Goal: Task Accomplishment & Management: Manage account settings

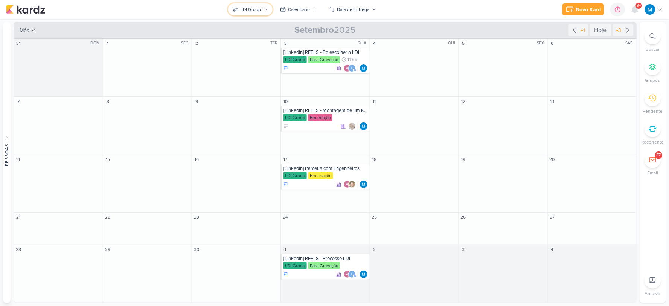
drag, startPoint x: 263, startPoint y: 10, endPoint x: 268, endPoint y: 14, distance: 6.2
click at [263, 11] on button "LDI Group" at bounding box center [250, 9] width 44 height 12
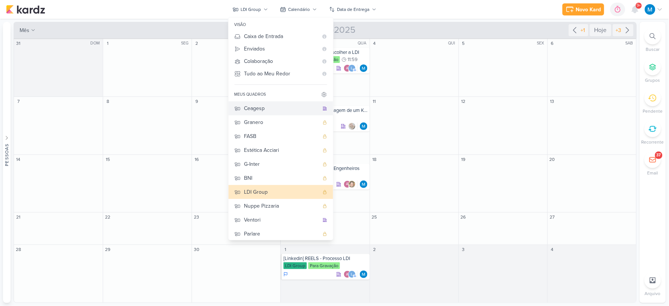
click at [264, 107] on div "Ceagesp" at bounding box center [281, 108] width 75 height 8
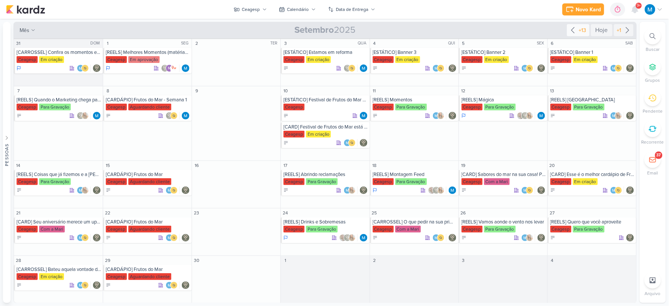
click at [570, 33] on icon at bounding box center [572, 30] width 9 height 9
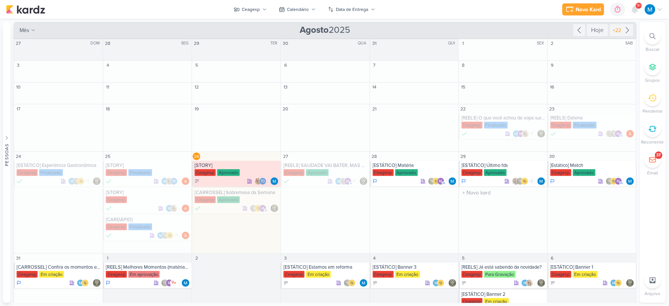
scroll to position [25, 0]
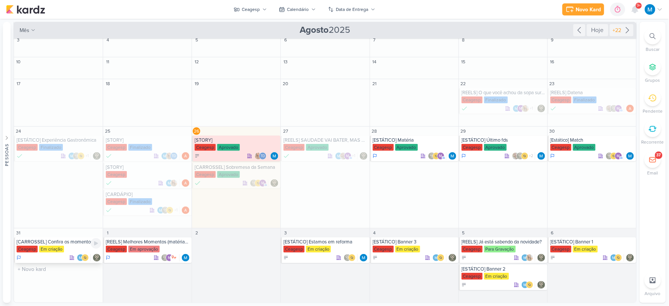
click at [75, 244] on div "[CARROSSEL] Confira os momentos especiais do nosso Festival de Sopas" at bounding box center [59, 242] width 85 height 6
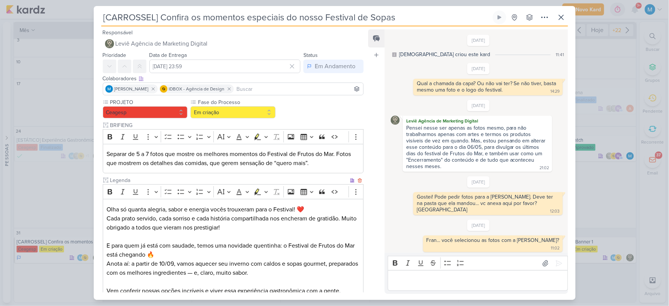
scroll to position [158, 0]
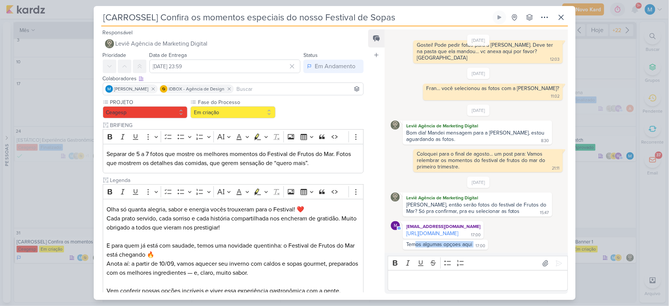
drag, startPoint x: 415, startPoint y: 246, endPoint x: 474, endPoint y: 246, distance: 59.5
click at [474, 246] on div "Temos algumas opçoes aqui 17:00" at bounding box center [445, 244] width 82 height 7
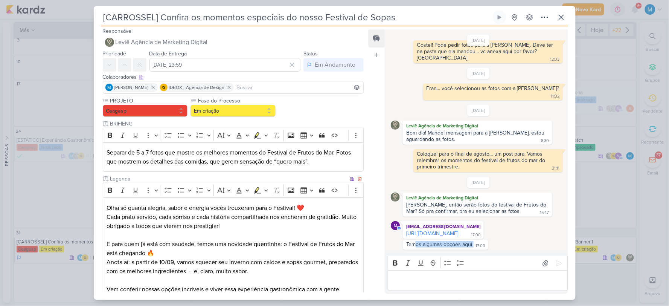
scroll to position [0, 0]
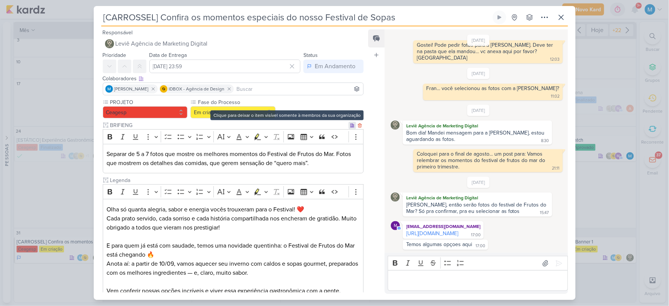
click at [350, 126] on icon at bounding box center [352, 124] width 4 height 3
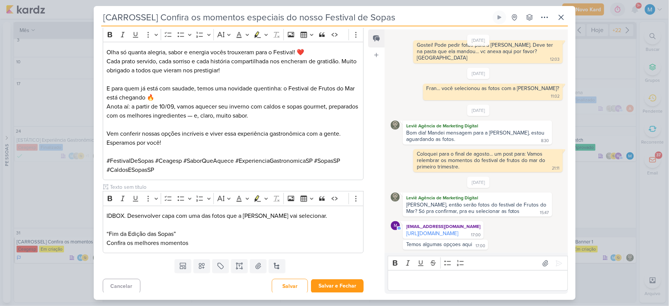
scroll to position [174, 0]
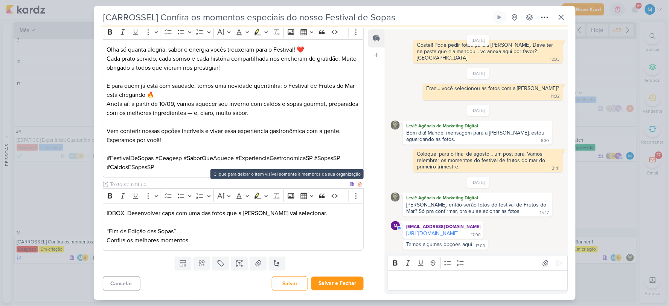
drag, startPoint x: 349, startPoint y: 185, endPoint x: 347, endPoint y: 210, distance: 24.5
click at [350, 186] on icon at bounding box center [352, 184] width 5 height 5
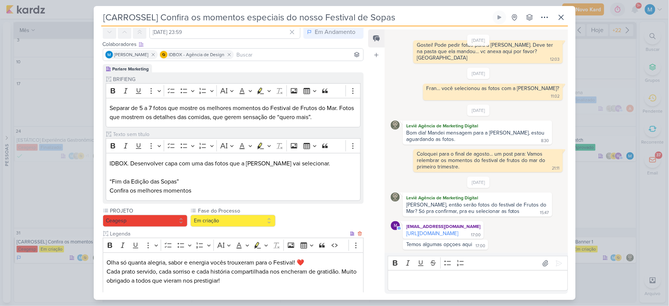
scroll to position [7, 0]
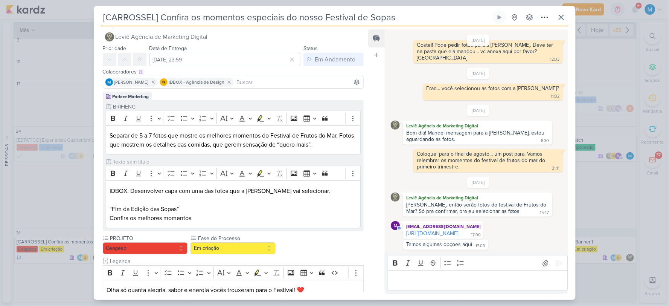
click at [262, 76] on div "MARIANA MIRANDA IDBOX - Agência de Design" at bounding box center [233, 82] width 261 height 13
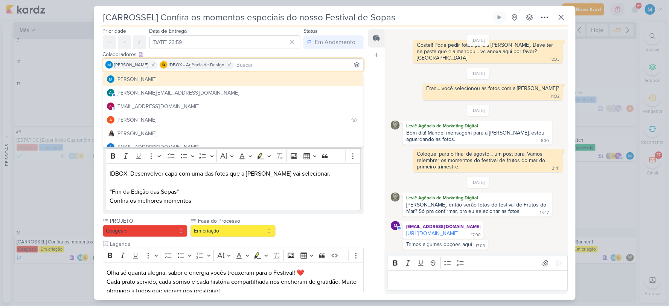
scroll to position [0, 0]
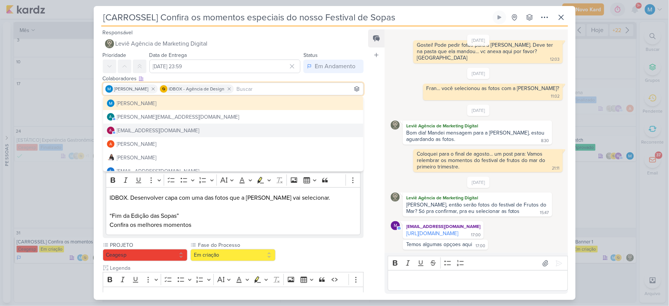
click at [373, 139] on div "Feed Atrelar email Solte o email para atrelar ao kard" at bounding box center [376, 161] width 17 height 264
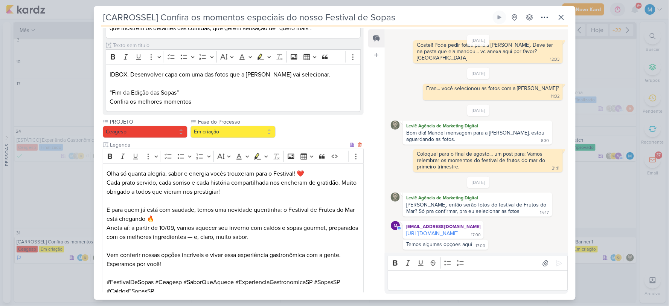
scroll to position [174, 0]
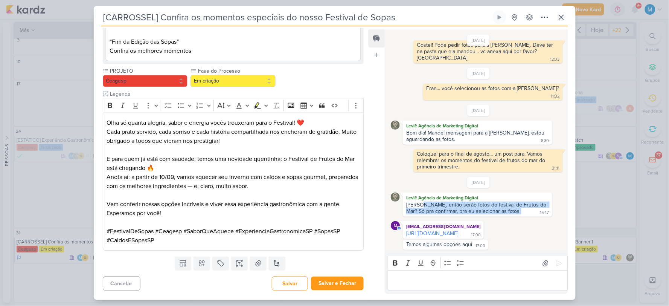
drag, startPoint x: 419, startPoint y: 198, endPoint x: 517, endPoint y: 205, distance: 98.1
click at [517, 205] on div "Mari, então serão fotos do festival de Frutos do Mar? Só pra confirmar, pra eu …" at bounding box center [477, 208] width 146 height 14
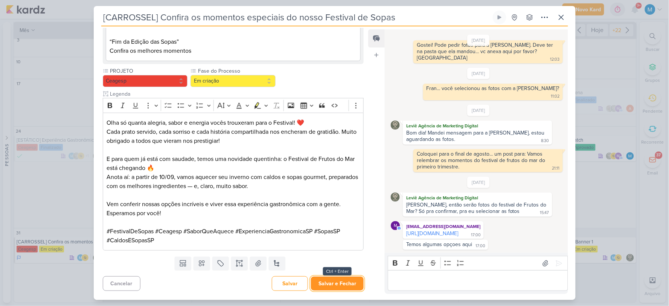
click at [345, 286] on button "Salvar e Fechar" at bounding box center [337, 283] width 53 height 14
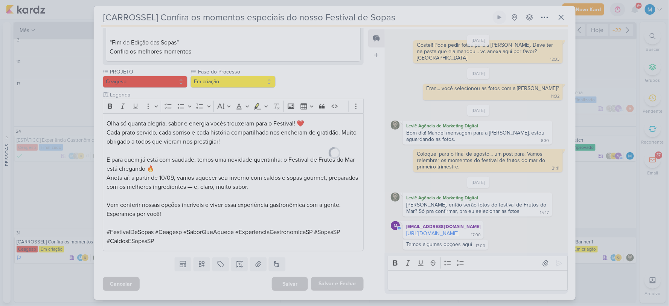
scroll to position [174, 0]
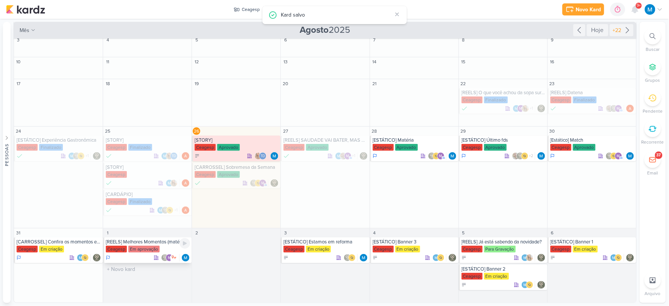
click at [166, 244] on div "[REELS] Melhores Momentos (matérias da TV)" at bounding box center [148, 242] width 84 height 6
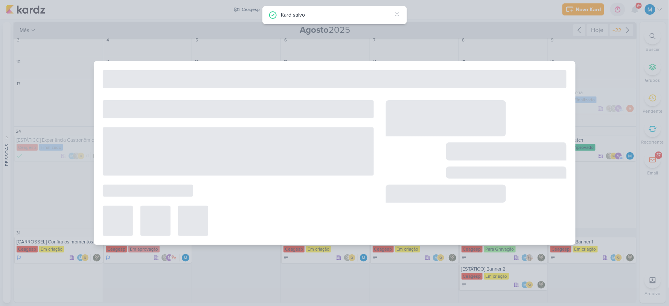
type input "[REELS] Melhores Momentos (matérias da TV)"
type input "1 de setembro de 2025 às 23:59"
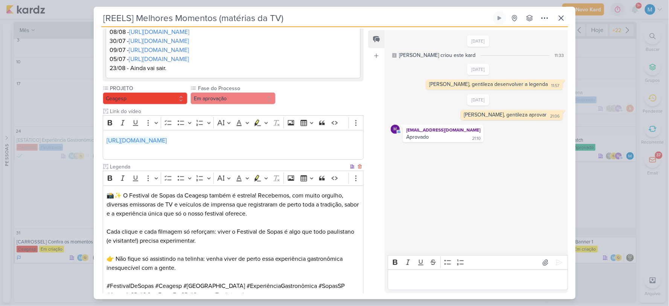
scroll to position [112, 0]
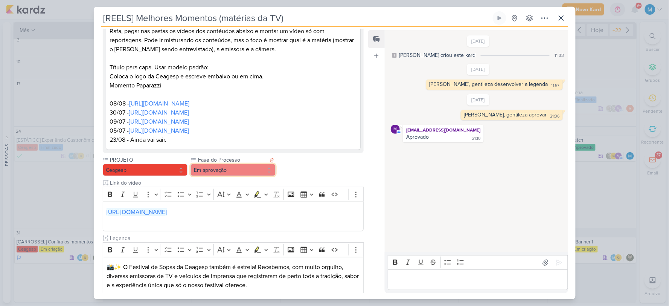
click at [210, 170] on button "Em aprovação" at bounding box center [232, 170] width 85 height 12
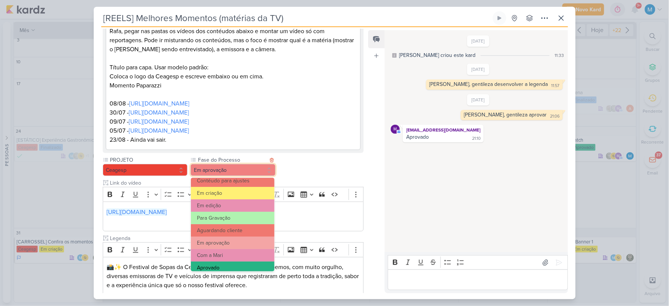
scroll to position [72, 0]
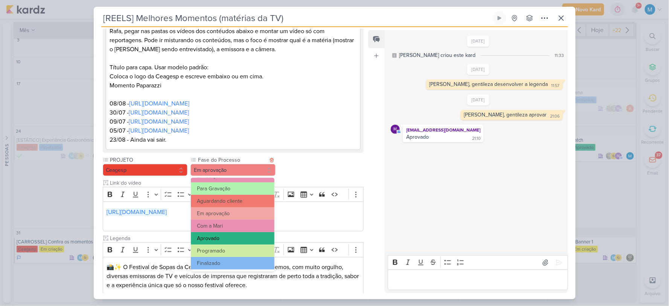
click at [221, 236] on button "Aprovado" at bounding box center [232, 238] width 83 height 12
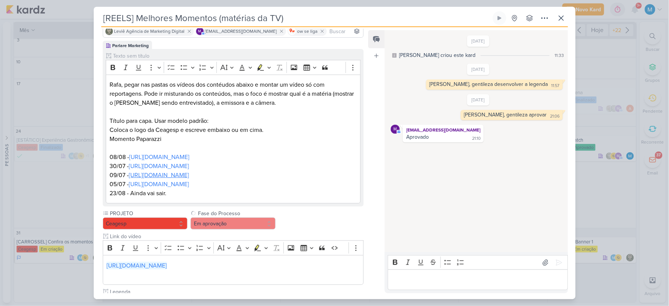
scroll to position [0, 0]
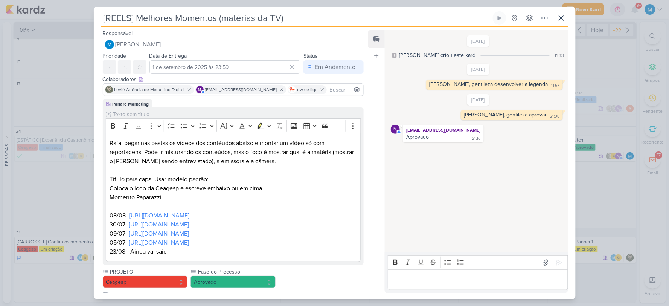
click at [328, 92] on input at bounding box center [345, 89] width 34 height 9
type input "tha"
click at [287, 99] on button "Td Thais de carvalho" at bounding box center [233, 104] width 260 height 14
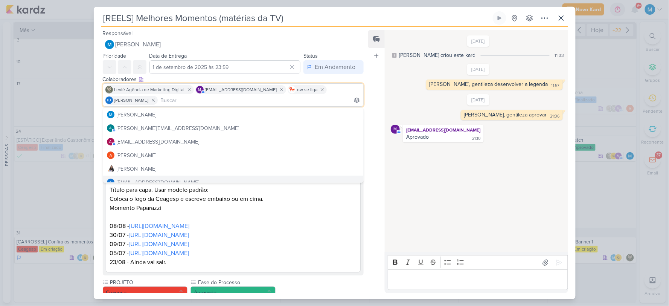
click at [373, 231] on div "Feed Atrelar email Solte o email para atrelar ao kard" at bounding box center [376, 161] width 17 height 263
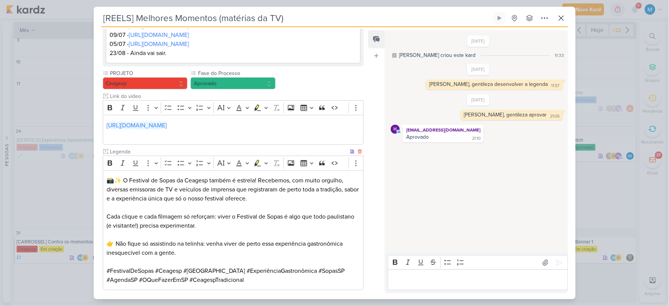
scroll to position [248, 0]
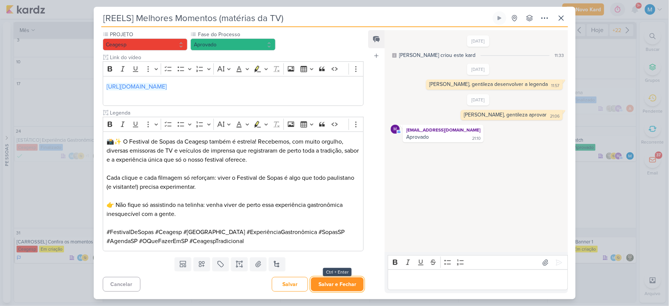
click at [346, 283] on button "Salvar e Fechar" at bounding box center [337, 284] width 53 height 14
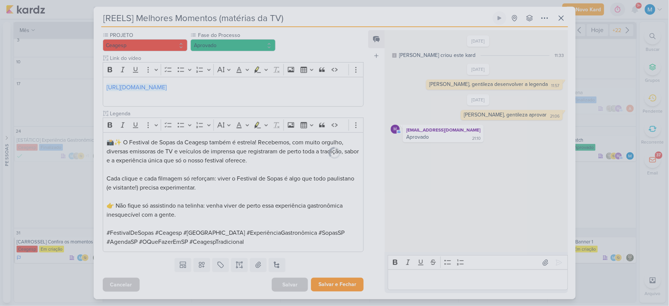
scroll to position [247, 0]
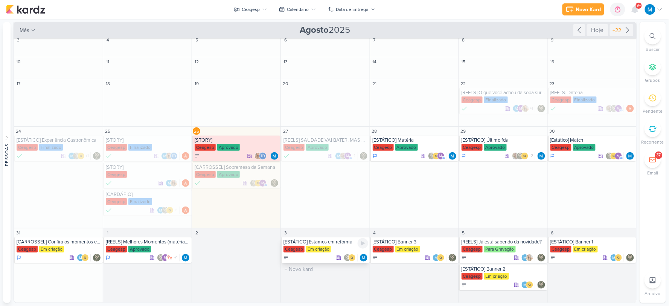
click at [337, 245] on div "Ceagesp Em criação" at bounding box center [325, 249] width 84 height 8
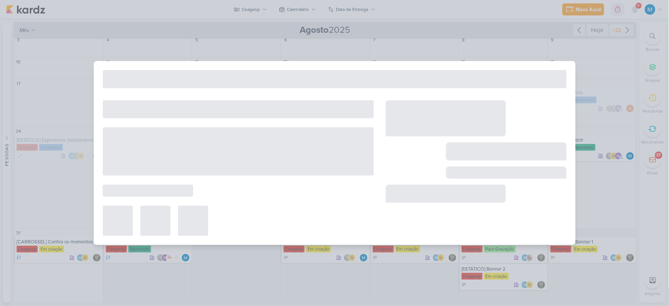
type input "[ESTÁTICO] Estamos em reforma"
type input "3 de setembro de 2025 às 23:59"
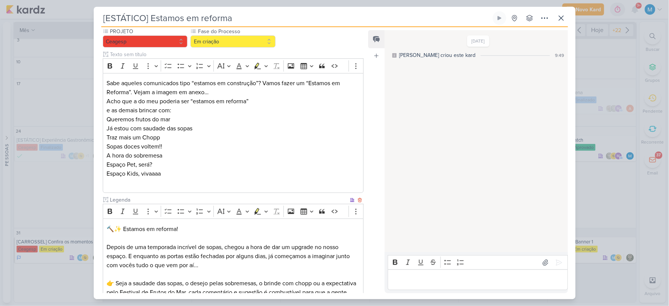
scroll to position [0, 0]
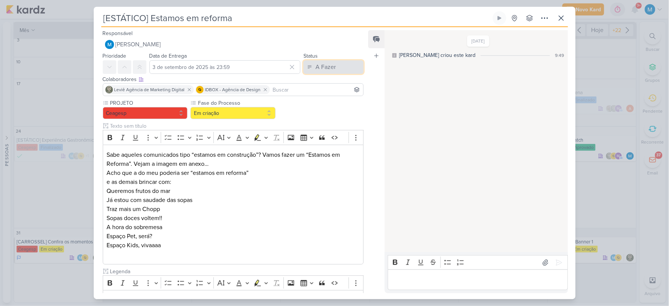
click at [337, 72] on button "A Fazer" at bounding box center [333, 67] width 60 height 14
click at [334, 110] on div "Em Andamento" at bounding box center [327, 109] width 35 height 8
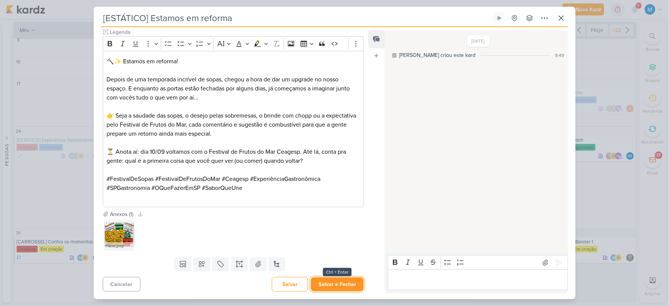
click at [341, 285] on button "Salvar e Fechar" at bounding box center [337, 284] width 53 height 14
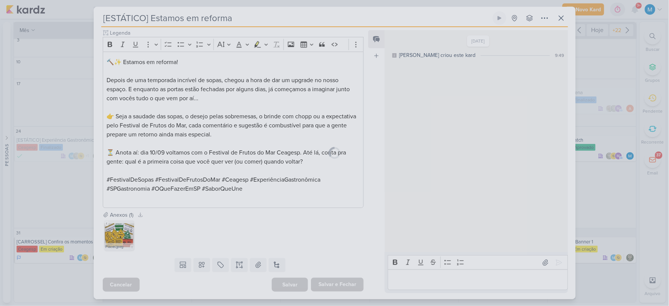
scroll to position [238, 0]
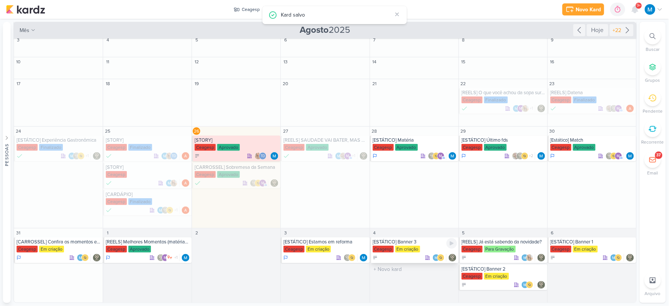
click at [416, 242] on div "[ESTÁTICO] Banner 3" at bounding box center [415, 242] width 84 height 6
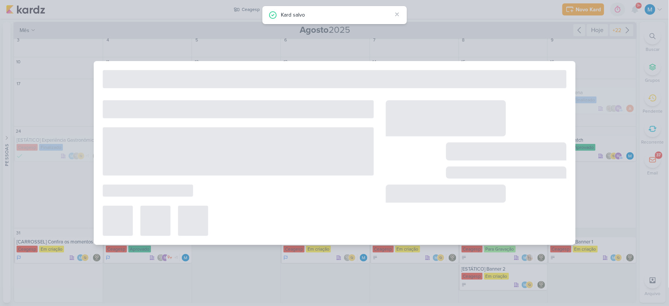
type input "[ESTÁTICO] Banner 3"
type input "4 de setembro de 2025 às 23:59"
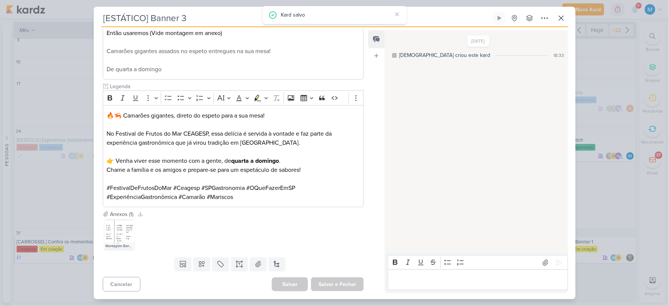
scroll to position [0, 0]
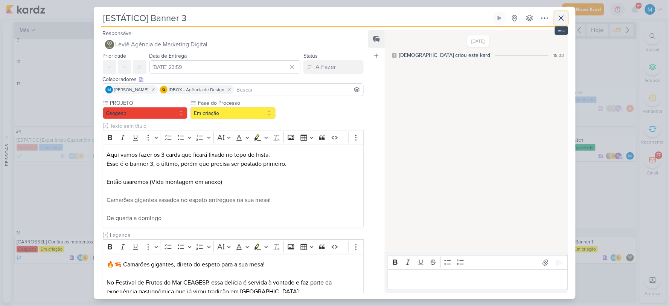
click at [562, 19] on icon at bounding box center [561, 18] width 9 height 9
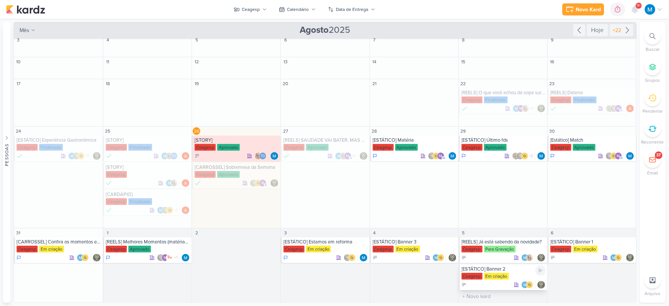
click at [518, 276] on div "Ceagesp Em criação" at bounding box center [503, 276] width 84 height 8
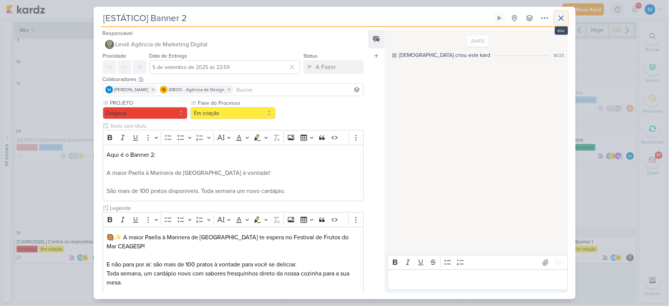
click at [563, 14] on icon at bounding box center [561, 18] width 9 height 9
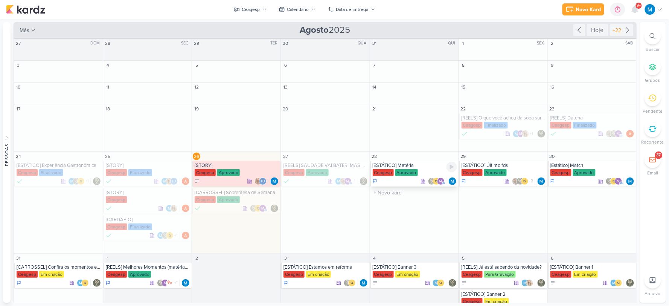
click at [416, 165] on div "[ESTÁTICO] Matéria" at bounding box center [415, 165] width 84 height 6
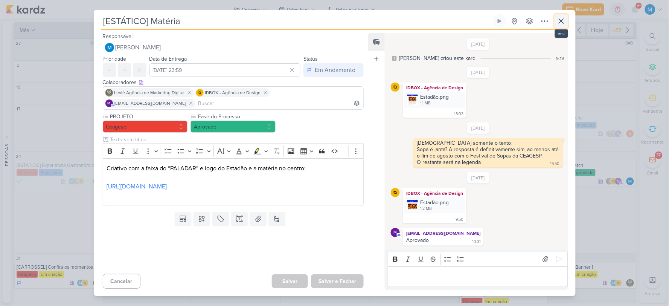
click at [557, 17] on icon at bounding box center [561, 21] width 9 height 9
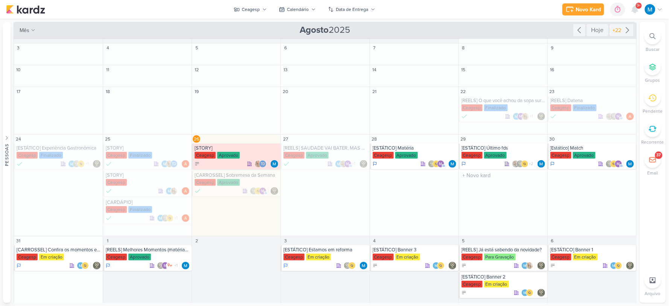
scroll to position [25, 0]
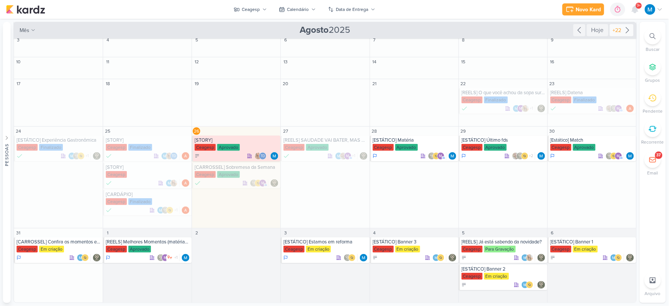
click at [626, 31] on icon at bounding box center [627, 30] width 3 height 6
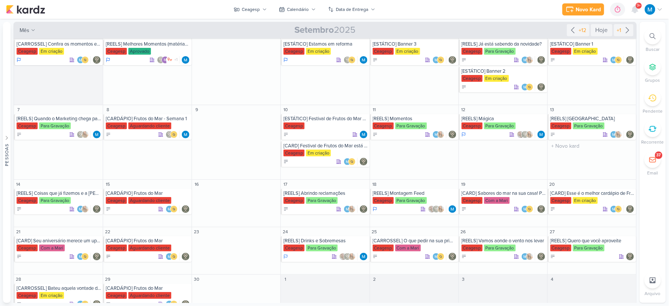
scroll to position [0, 0]
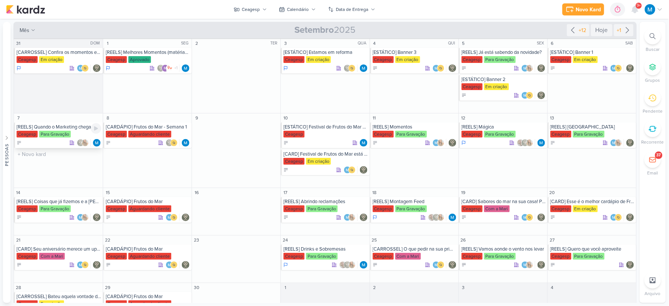
click at [76, 129] on div "[REELS] Quando o Marketing chega para gravar" at bounding box center [59, 127] width 85 height 6
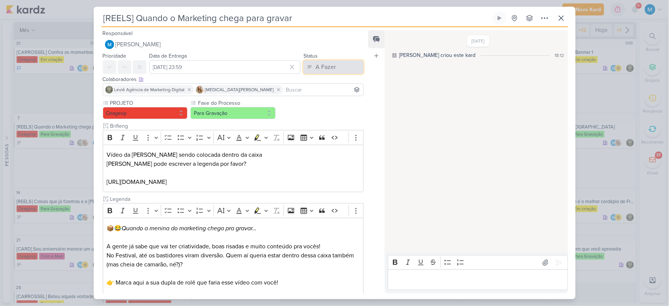
click at [329, 72] on button "A Fazer" at bounding box center [333, 67] width 60 height 14
click at [334, 107] on div "Em Andamento" at bounding box center [327, 109] width 35 height 8
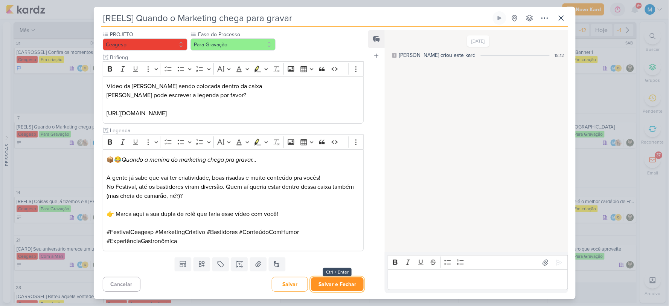
click at [347, 288] on button "Salvar e Fechar" at bounding box center [337, 284] width 53 height 14
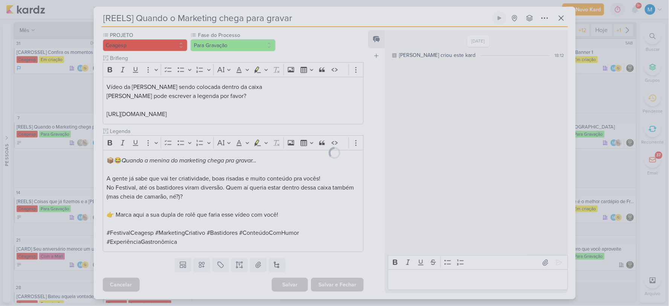
scroll to position [68, 0]
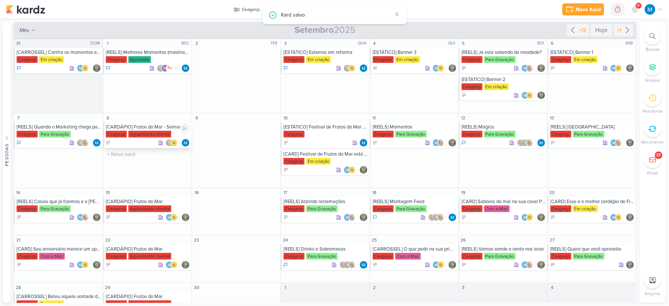
click at [157, 127] on div "[CARDÁPIO] Frutos do Mar - Semana 1" at bounding box center [148, 127] width 84 height 6
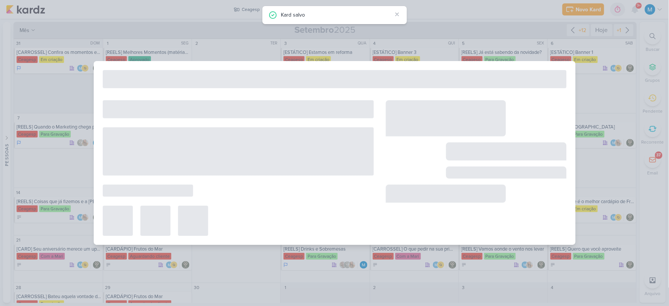
type input "[CARDÁPIO] Frutos do Mar - Semana 1"
type input "8 de setembro de 2025 às 23:59"
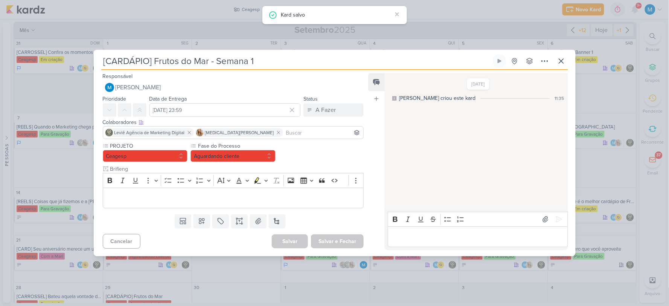
scroll to position [0, 0]
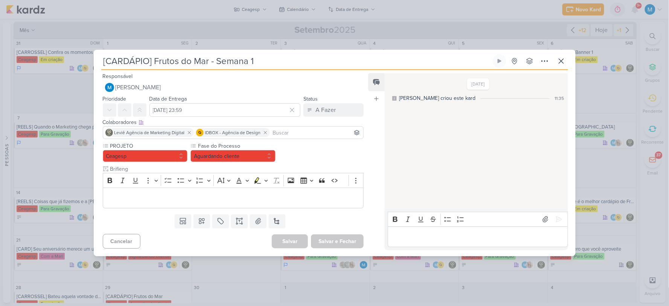
drag, startPoint x: 269, startPoint y: 62, endPoint x: 97, endPoint y: 53, distance: 172.3
click at [97, 53] on div "[CARDÁPIO] Frutos do Mar - Semana 1 Criado por mim" at bounding box center [335, 153] width 482 height 206
click at [560, 59] on icon at bounding box center [561, 61] width 5 height 5
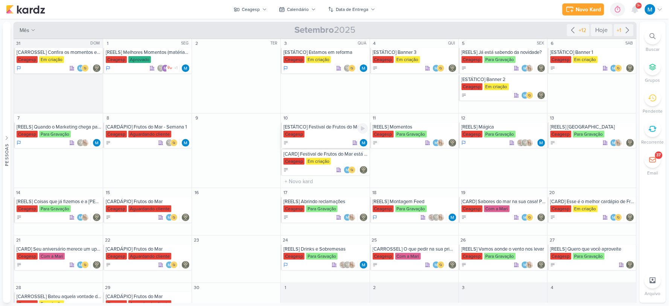
click at [330, 126] on div "[ESTÁTICO] Festival de Frutos do Mar está de volta" at bounding box center [325, 127] width 84 height 6
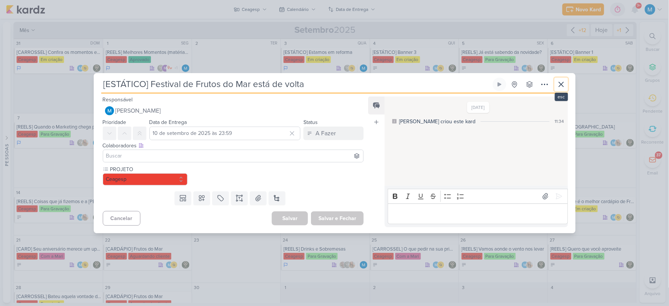
drag, startPoint x: 562, startPoint y: 88, endPoint x: 561, endPoint y: 103, distance: 15.1
click at [562, 88] on icon at bounding box center [561, 84] width 9 height 9
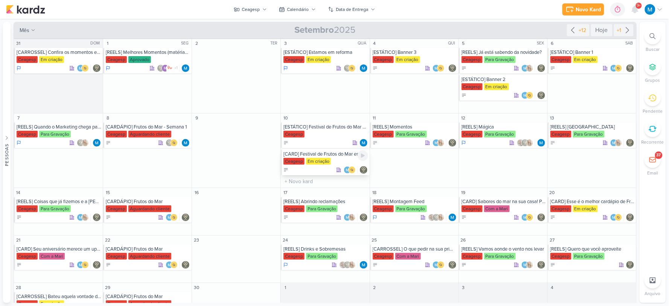
click at [343, 158] on div "Ceagesp Em criação" at bounding box center [325, 162] width 84 height 8
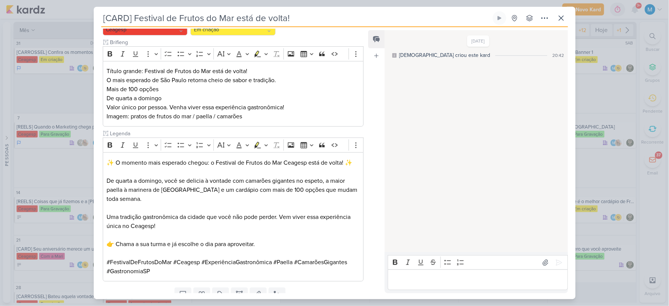
scroll to position [114, 0]
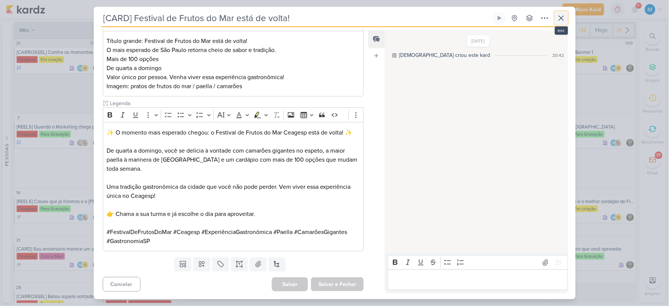
click at [563, 19] on icon at bounding box center [561, 18] width 9 height 9
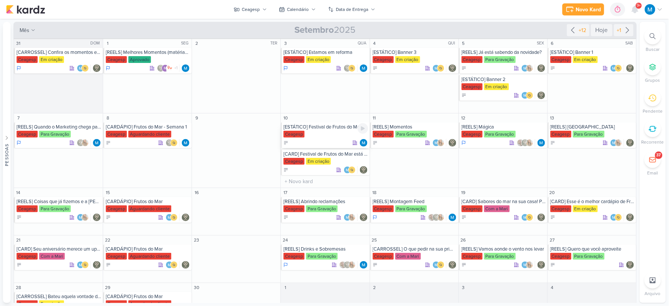
click at [318, 128] on div "[ESTÁTICO] Festival de Frutos do Mar está de volta" at bounding box center [325, 127] width 84 height 6
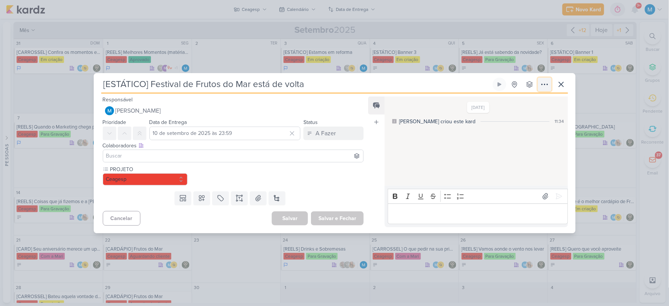
click at [546, 86] on icon at bounding box center [544, 84] width 9 height 9
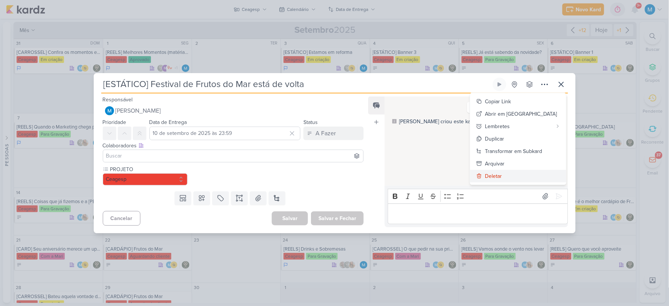
click at [518, 177] on button "Deletar" at bounding box center [518, 176] width 96 height 12
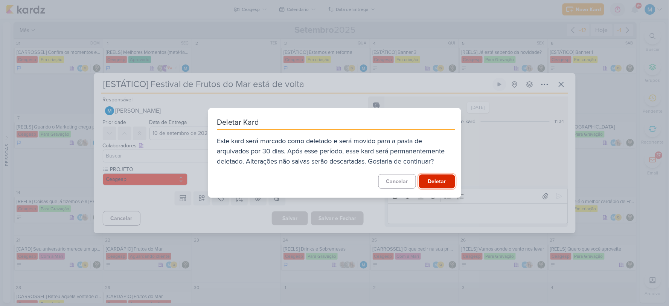
drag, startPoint x: 441, startPoint y: 181, endPoint x: 402, endPoint y: 196, distance: 41.8
click at [442, 181] on button "Deletar" at bounding box center [437, 181] width 36 height 14
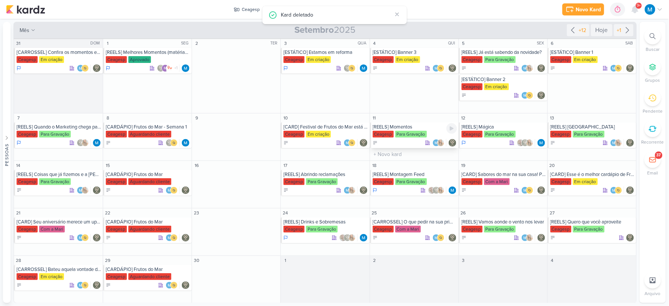
click at [389, 125] on div "[REELS] Momentos" at bounding box center [415, 127] width 84 height 6
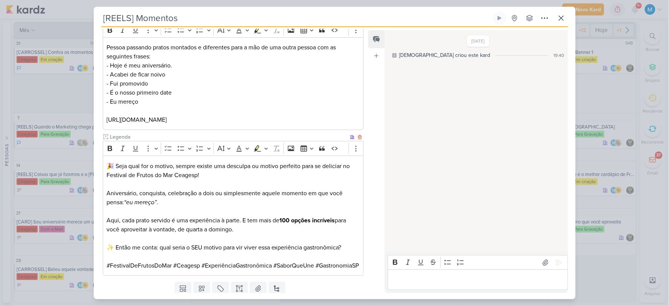
scroll to position [125, 0]
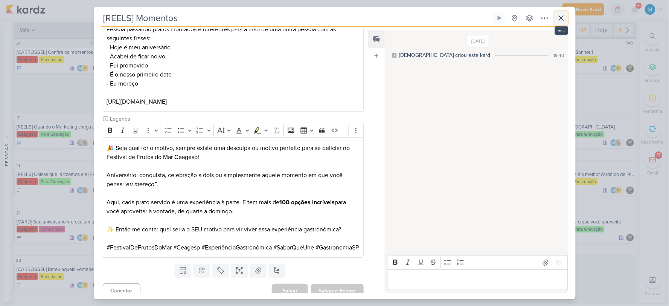
click at [564, 21] on icon at bounding box center [561, 18] width 9 height 9
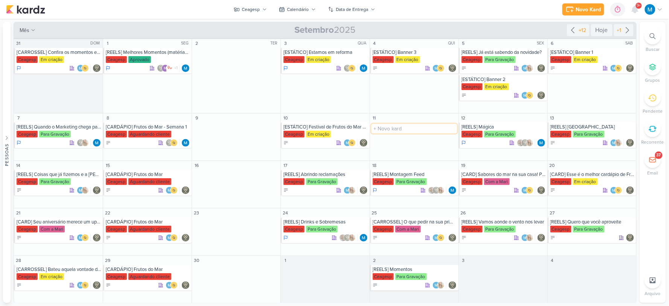
click at [381, 125] on input "text" at bounding box center [413, 128] width 85 height 9
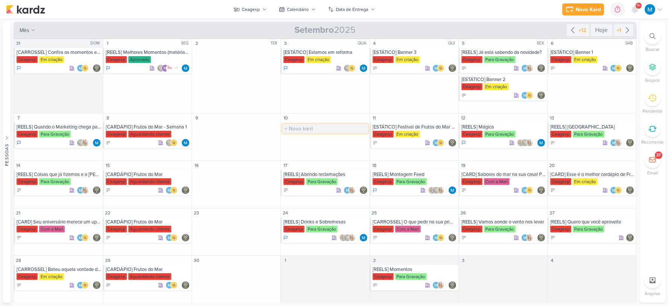
click at [317, 130] on input "text" at bounding box center [324, 128] width 85 height 9
type input "[REELS] Voltamos"
click at [433, 127] on div "[ESTÁTICO] Festival de Frutos do Mar está de volta!" at bounding box center [415, 127] width 84 height 6
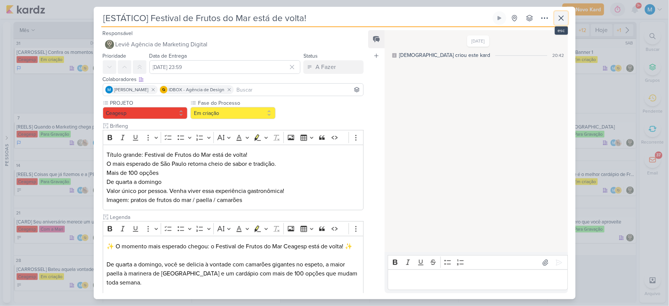
click at [562, 16] on icon at bounding box center [561, 18] width 9 height 9
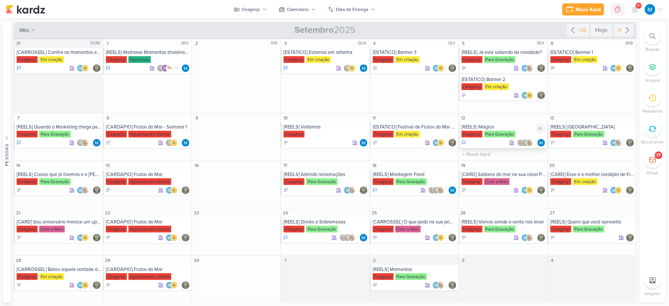
click at [487, 124] on div "[REELS] Mágica" at bounding box center [503, 127] width 84 height 6
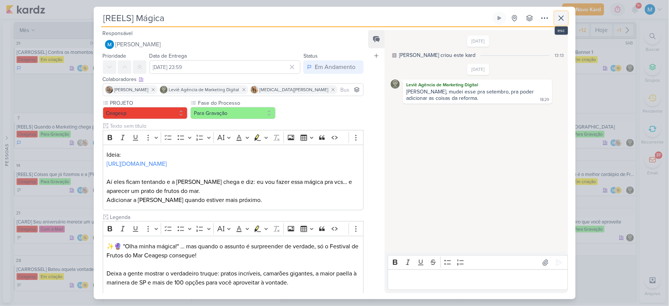
click at [565, 17] on icon at bounding box center [561, 18] width 9 height 9
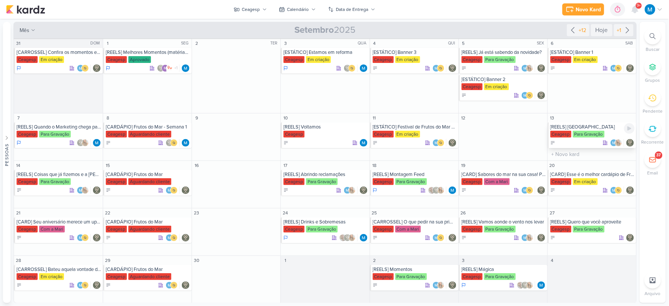
click at [575, 129] on div "[REELS] Prato" at bounding box center [592, 127] width 84 height 6
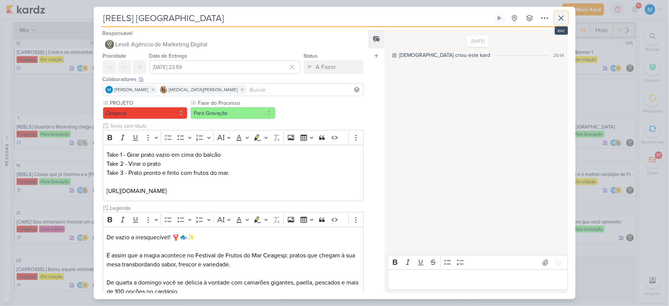
click at [561, 16] on icon at bounding box center [561, 18] width 9 height 9
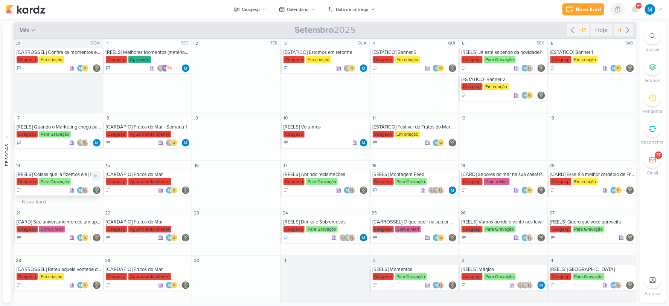
click at [54, 174] on div "[REELS] Coisas que já fizemos e a Marcela não nos demitiu" at bounding box center [59, 174] width 85 height 6
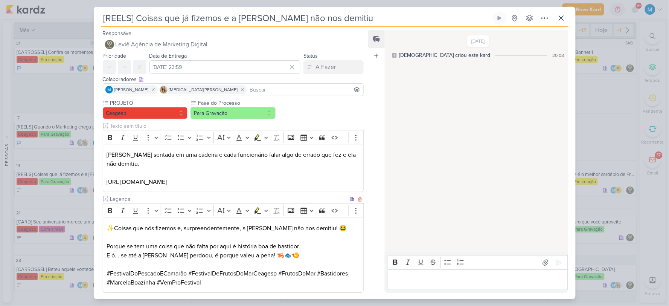
scroll to position [42, 0]
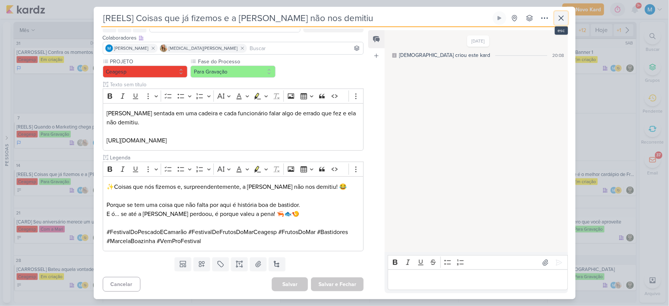
click at [562, 17] on icon at bounding box center [561, 18] width 5 height 5
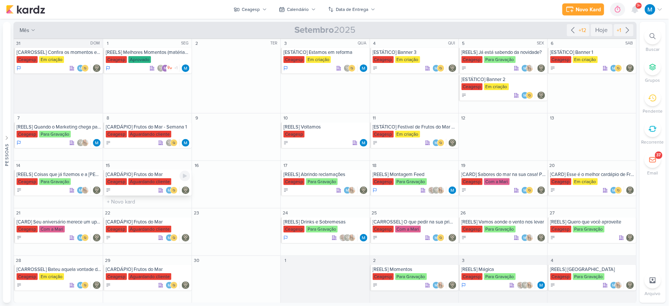
click at [148, 171] on div "[CARDÁPIO] Frutos do Mar" at bounding box center [148, 174] width 84 height 6
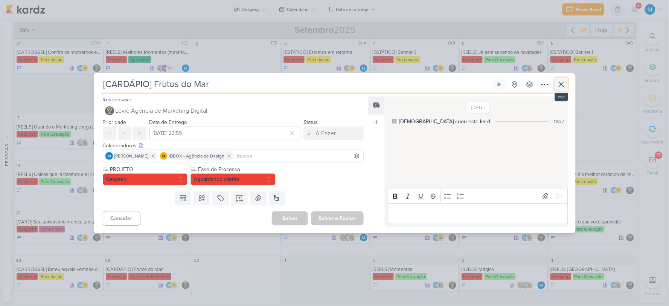
click at [563, 84] on icon at bounding box center [561, 84] width 9 height 9
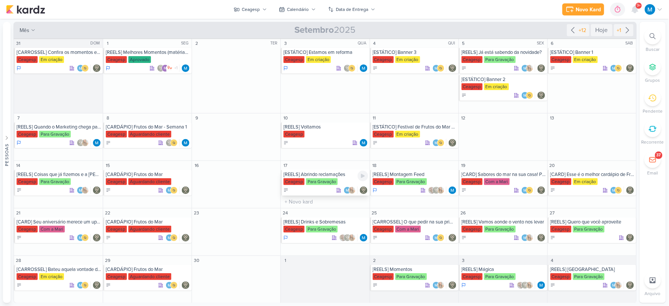
click at [332, 176] on div "[REELS] Abrindo reclamações" at bounding box center [325, 174] width 84 height 6
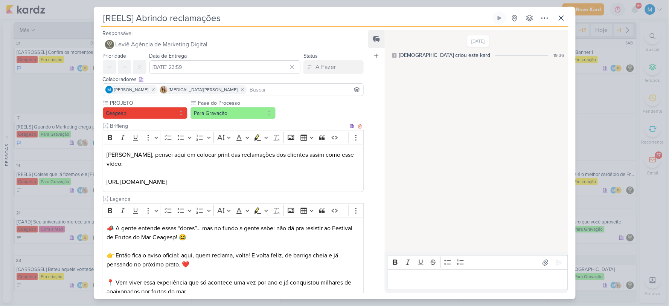
click at [161, 177] on p "https://www.instagram.com/reel/DGx6r0Mxx8-/?igsh=ZmN1eDlndXBudDMz" at bounding box center [233, 181] width 253 height 9
click at [190, 177] on p "https://www.instagram.com/reel/DGx6r0Mxx8-/?igsh=ZmN1eDlndXBudDMz" at bounding box center [233, 181] width 253 height 9
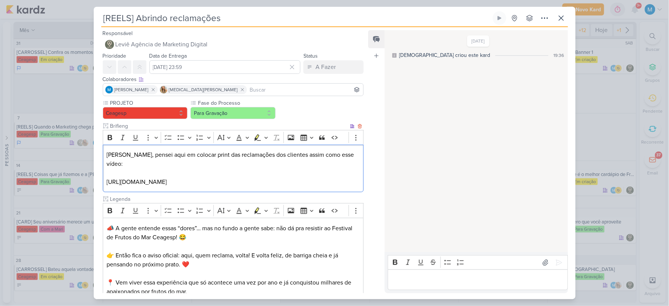
click at [322, 177] on p "https://www.instagram.com/reel/DGx6r0Mxx8-/?igsh=ZmN1eDlndXBudDMz" at bounding box center [233, 181] width 253 height 9
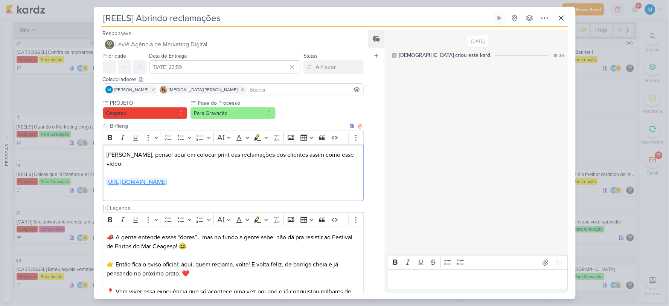
click at [167, 178] on link "https://www.instagram.com/reel/DGx6r0Mxx8-/?igsh=ZmN1eDlndXBudDMz" at bounding box center [137, 182] width 60 height 8
click at [330, 186] on p "Editor editing area: main" at bounding box center [233, 190] width 253 height 9
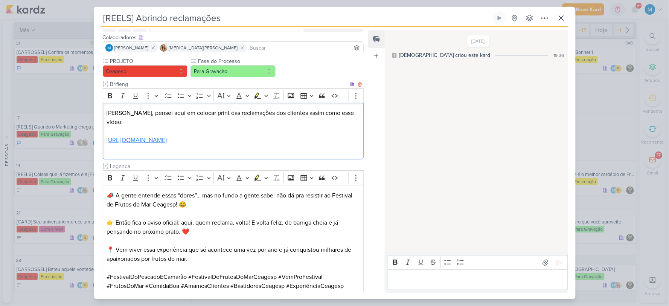
scroll to position [0, 0]
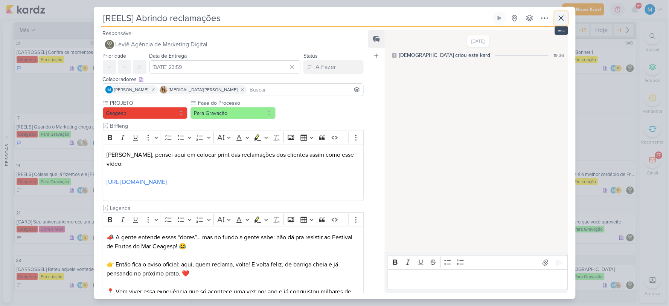
click at [562, 21] on icon at bounding box center [561, 18] width 9 height 9
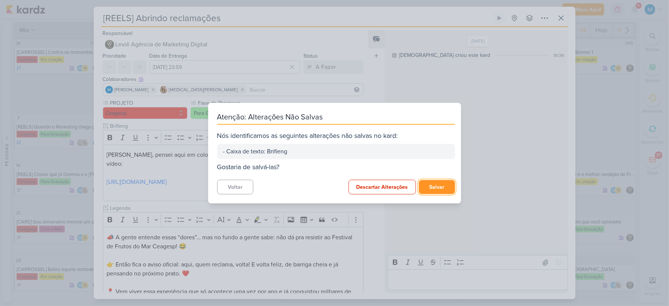
click at [441, 186] on button "Salvar" at bounding box center [437, 187] width 36 height 14
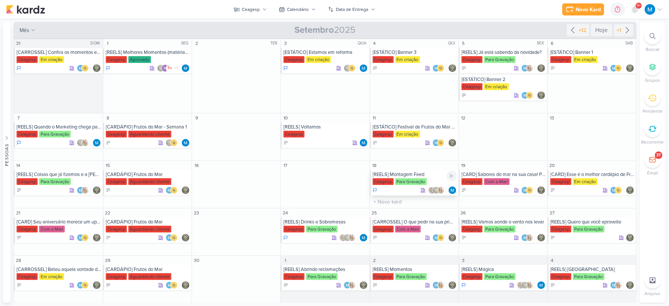
click at [408, 176] on div "[REELS] Montagem Feed" at bounding box center [415, 174] width 84 height 6
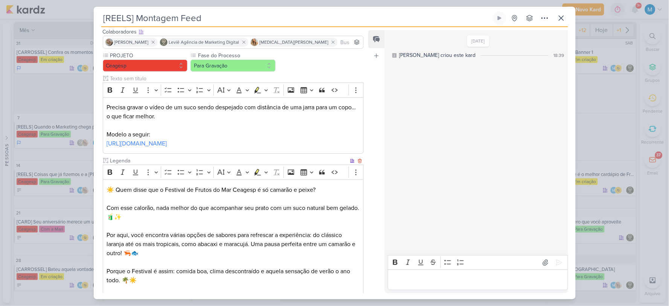
scroll to position [42, 0]
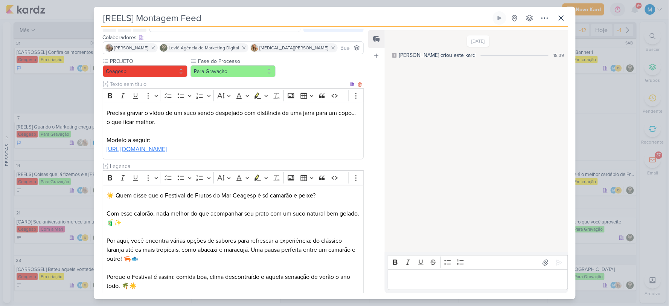
click at [167, 147] on link "https://www.instagram.com/reel/DLbg9mdxMFx/?igsh=N2I2ZjVjZmxwb3Fh" at bounding box center [137, 149] width 60 height 8
click at [560, 19] on icon at bounding box center [561, 18] width 5 height 5
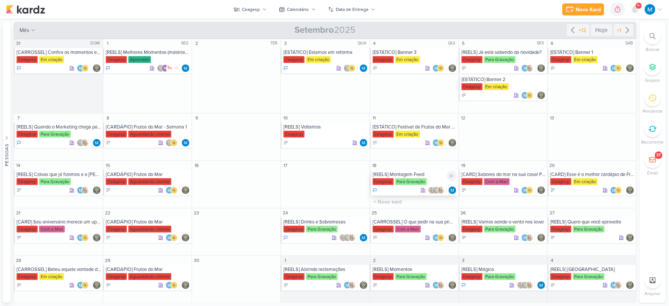
scroll to position [1, 0]
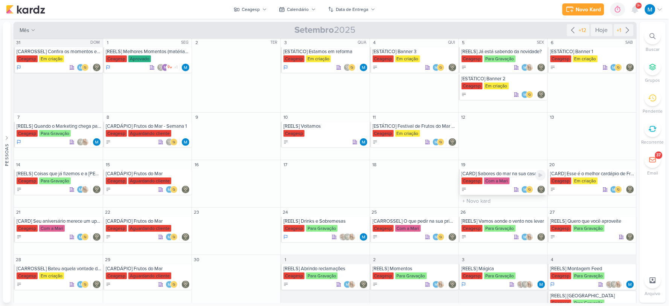
click at [493, 172] on div "[CARD] Sabores do mar na sua casa! Peça seu delivery no Festival de Frutos do M…" at bounding box center [503, 173] width 84 height 6
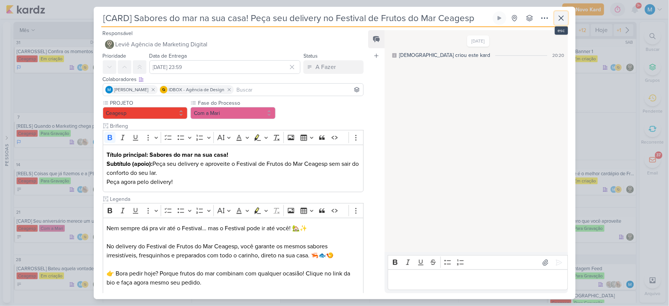
click at [559, 19] on icon at bounding box center [561, 18] width 9 height 9
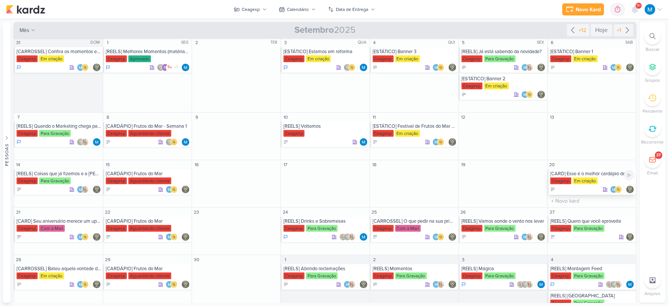
click at [583, 171] on div "[CARD] Esse é o melhor cardápio de Frutos do Mar de São Paulo" at bounding box center [592, 173] width 84 height 6
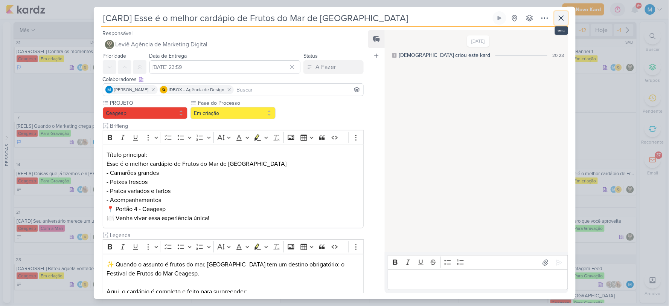
click at [563, 16] on icon at bounding box center [561, 18] width 5 height 5
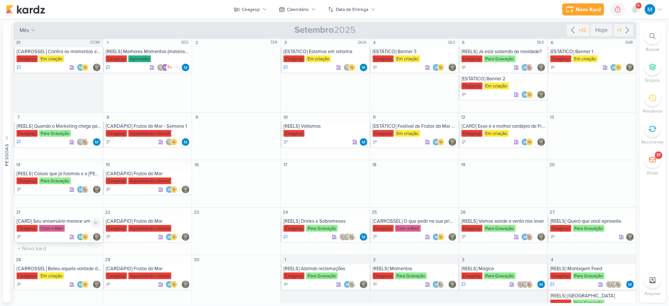
click at [64, 224] on div "[CARD] Seu aniversário merece um upgrade" at bounding box center [59, 221] width 85 height 6
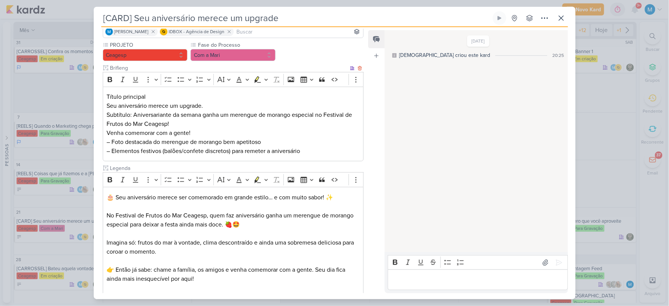
scroll to position [141, 0]
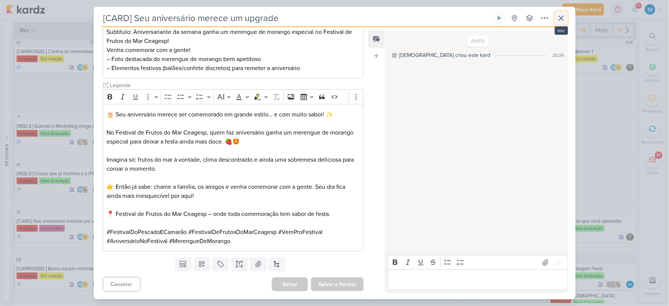
click at [558, 18] on icon at bounding box center [561, 18] width 9 height 9
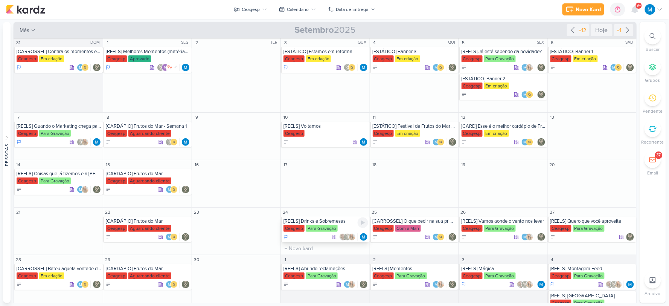
click at [306, 221] on div "[REELS] Drinks e Sobremesas" at bounding box center [325, 221] width 84 height 6
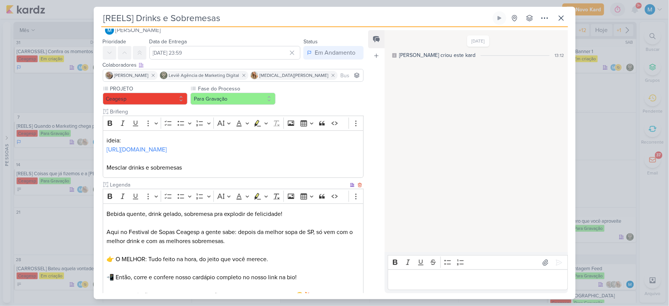
scroll to position [0, 0]
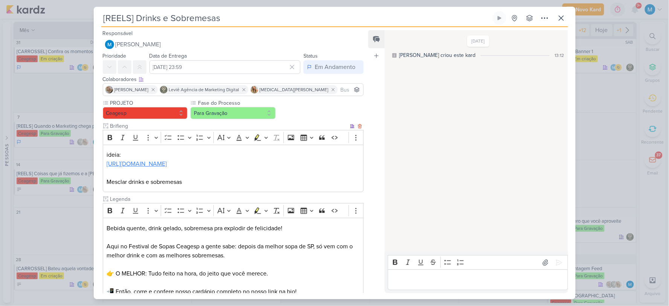
click at [145, 162] on link "https://www.instagram.com/reel/DIopi9-vdYe/?igsh=dzhhaTI1bTA0bXRl" at bounding box center [137, 164] width 60 height 8
click at [559, 17] on icon at bounding box center [561, 18] width 9 height 9
click at [563, 20] on icon at bounding box center [561, 18] width 5 height 5
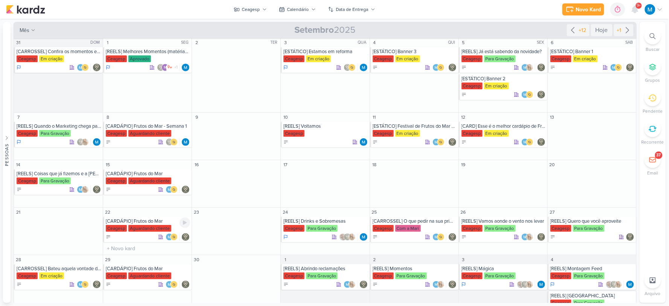
click at [315, 221] on div "[REELS] Drinks e Sobremesas" at bounding box center [325, 221] width 84 height 6
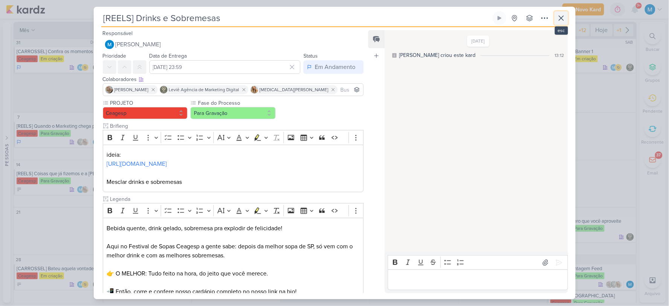
click at [560, 15] on icon at bounding box center [561, 18] width 9 height 9
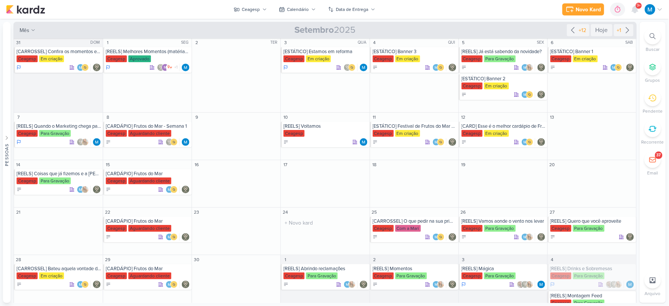
scroll to position [26, 0]
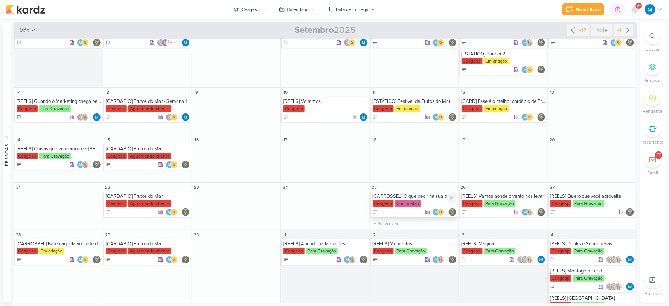
click at [423, 197] on div "[CARROSSEL] O que pedir na sua primeira visita ao Festivais Ceagesp" at bounding box center [415, 196] width 84 height 6
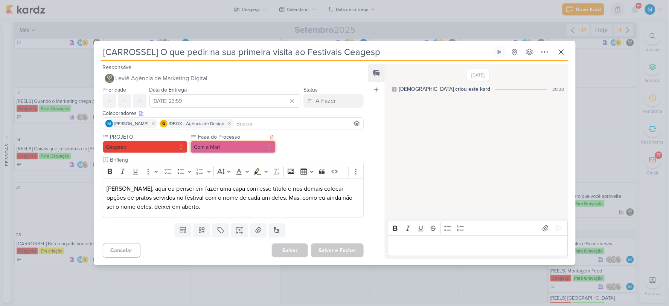
click at [232, 145] on button "Com a Mari" at bounding box center [232, 147] width 85 height 12
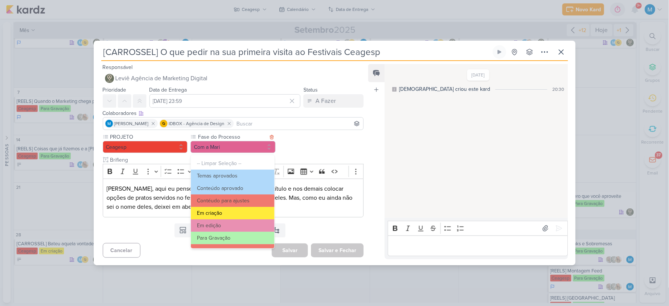
click at [233, 210] on button "Em criação" at bounding box center [232, 213] width 83 height 12
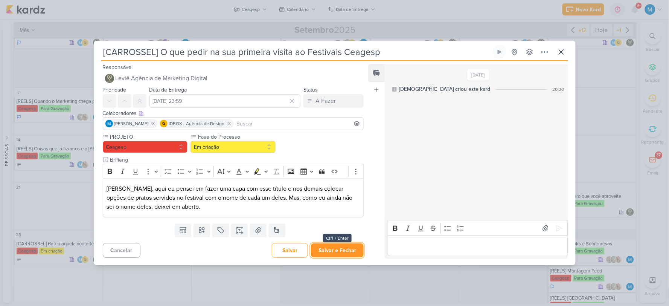
click at [343, 255] on button "Salvar e Fechar" at bounding box center [337, 250] width 53 height 14
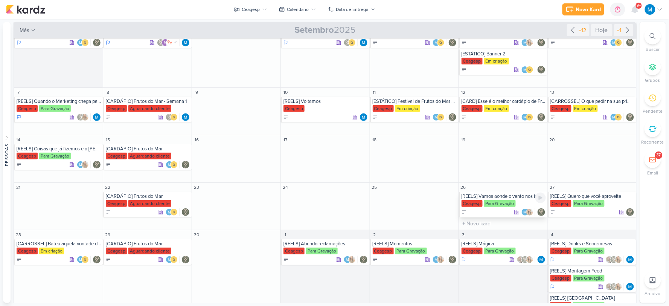
click at [513, 197] on div "[REELS] Vamos aonde o vento nos levar" at bounding box center [503, 196] width 84 height 6
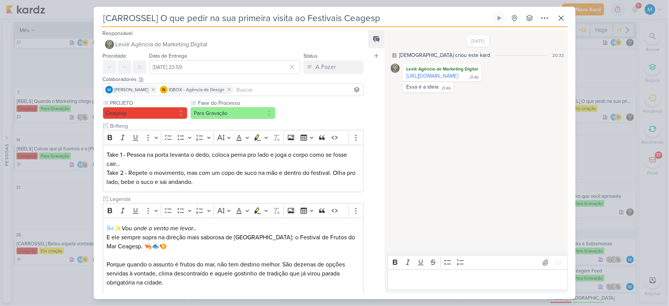
type input "[REELS] Vamos aonde o vento nos levar"
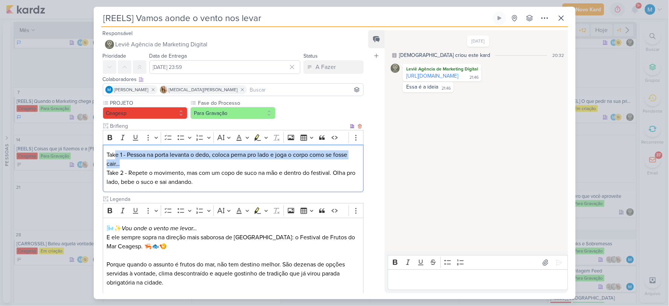
drag, startPoint x: 148, startPoint y: 160, endPoint x: 116, endPoint y: 152, distance: 32.9
click at [116, 152] on p "Take 1 - Pessoa na porta levanta o dedo, coloca perna pro lado e joga o corpo c…" at bounding box center [233, 159] width 253 height 18
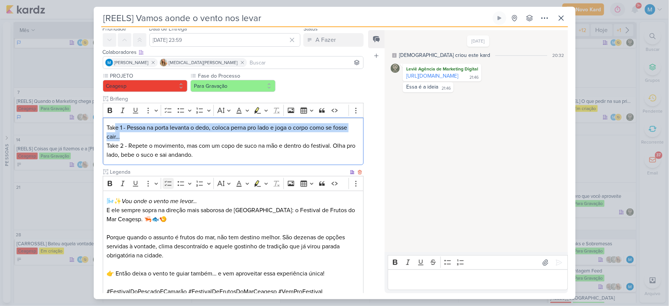
scroll to position [42, 0]
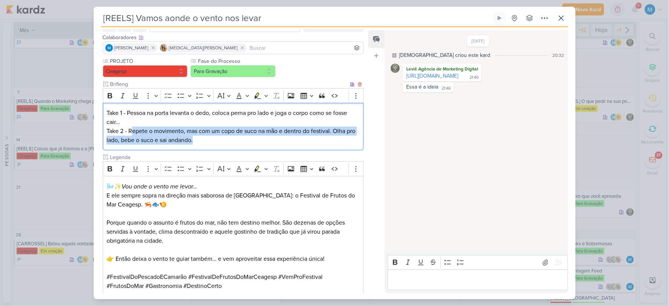
drag, startPoint x: 134, startPoint y: 127, endPoint x: 256, endPoint y: 144, distance: 123.4
click at [256, 144] on p "Take 2 - Repete o movimento, mas com um copo de suco na mão e dentro do festiva…" at bounding box center [233, 135] width 253 height 18
click at [262, 141] on p "Take 2 - Repete o movimento, mas com um copo de suco na mão e dentro do festiva…" at bounding box center [233, 135] width 253 height 18
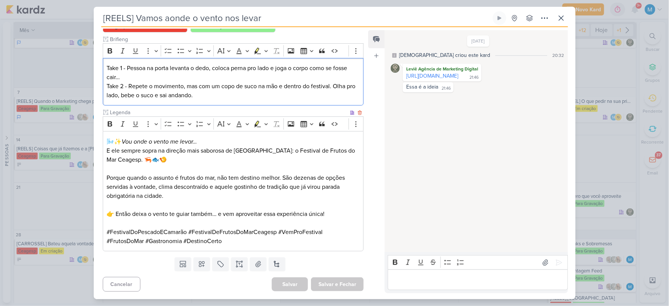
scroll to position [87, 0]
click at [449, 79] on link "https://www.instagram.com/reel/DDC4dMRu04A/?igsh=YWt4aGtpdDNmc3ox" at bounding box center [432, 76] width 52 height 6
click at [561, 17] on icon at bounding box center [561, 18] width 9 height 9
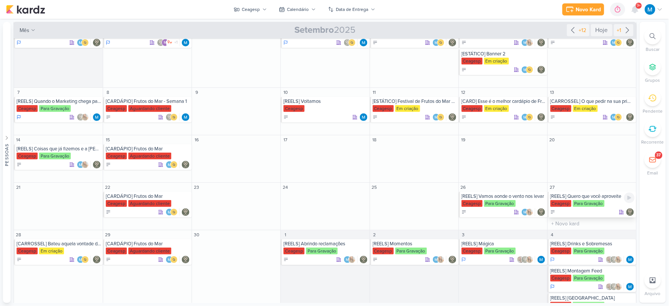
click at [592, 197] on div "[REELS] Quero que você aproveite" at bounding box center [592, 196] width 84 height 6
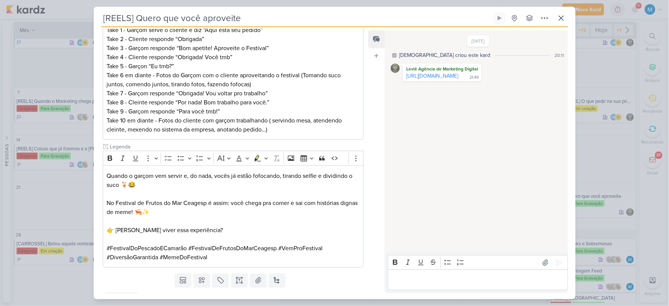
scroll to position [125, 0]
click at [444, 75] on link "https://vm.tiktok.com/ZMAFxvffw/" at bounding box center [432, 76] width 52 height 6
drag, startPoint x: 404, startPoint y: 79, endPoint x: 487, endPoint y: 81, distance: 83.2
click at [481, 81] on div "Leviê Agência de Marketing Digital https://vm.tiktok.com/ZMAFxvffw/ 21:49 21:49" at bounding box center [442, 73] width 79 height 18
copy div "https://vm.tiktok.com/ZMAFxvffw/"
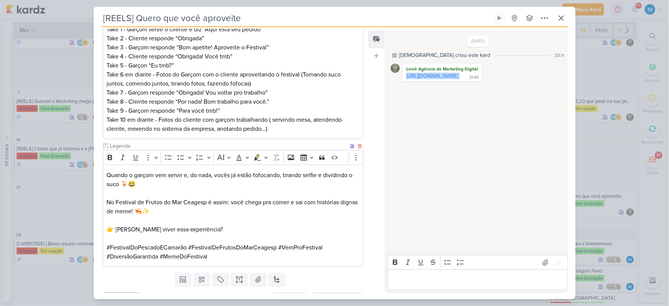
drag, startPoint x: 304, startPoint y: 207, endPoint x: 353, endPoint y: 194, distance: 50.7
click at [304, 207] on p "Quando o garçom vem servir e, do nada, vocês já estão fofocando, tirando selfie…" at bounding box center [233, 201] width 253 height 63
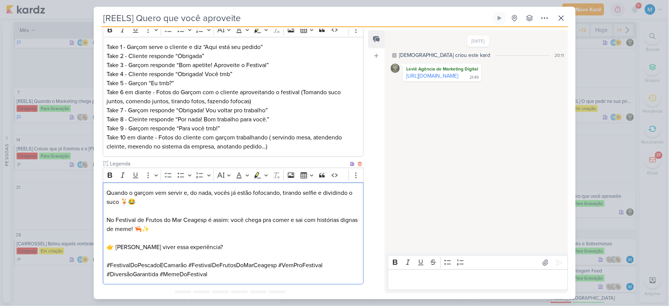
scroll to position [0, 0]
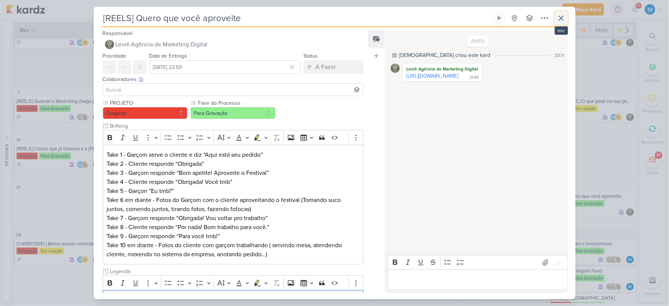
click at [561, 19] on icon at bounding box center [561, 18] width 9 height 9
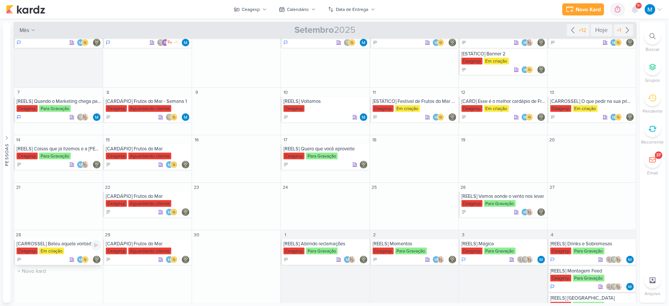
click at [70, 247] on div "[CARROSSEL] Bateu aquela vontade de frutos do mar? Vem para o Festival de Fruto…" at bounding box center [58, 252] width 89 height 26
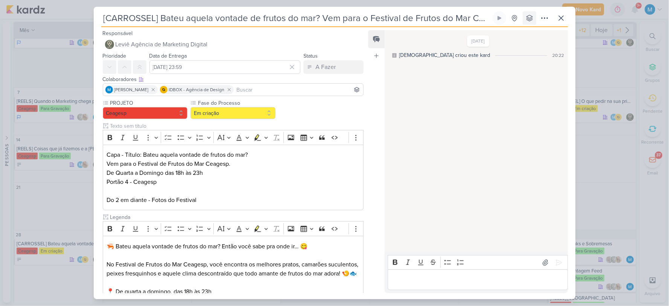
scroll to position [0, 18]
drag, startPoint x: 323, startPoint y: 16, endPoint x: 491, endPoint y: 8, distance: 168.4
click at [586, 20] on div "[CARROSSEL] Bateu aquela vontade de frutos do mar? Vem para o Festival de Fruto…" at bounding box center [334, 153] width 669 height 306
click at [441, 20] on input "[CARROSSEL] Bateu aquela vontade de frutos do mar? Vem para o Festival de Fruto…" at bounding box center [296, 18] width 390 height 14
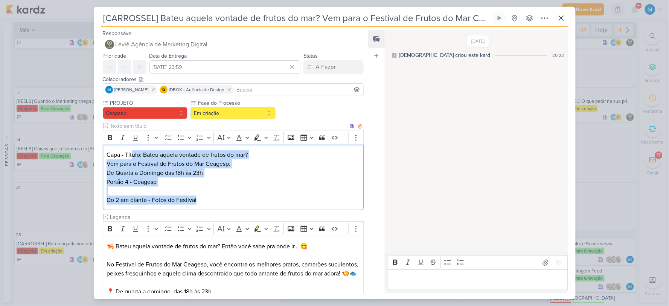
drag, startPoint x: 197, startPoint y: 157, endPoint x: 243, endPoint y: 187, distance: 54.8
click at [276, 198] on div "Capa - Título: Bateu aquela vontade de frutos do mar? Vem para o Festival de Fr…" at bounding box center [233, 178] width 261 height 66
click at [129, 179] on p "Vem para o Festival de Frutos do Mar Ceagesp. De Quarta a Domingo das 18h às 23…" at bounding box center [233, 181] width 253 height 45
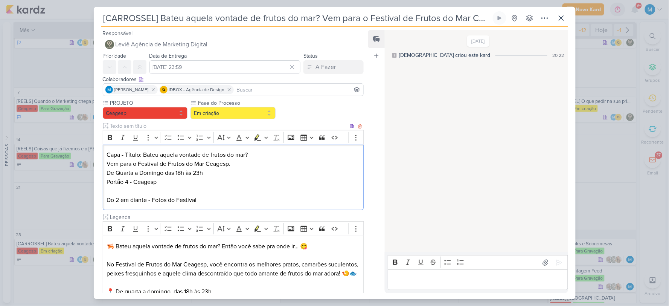
click at [122, 173] on p "Vem para o Festival de Frutos do Mar Ceagesp. De Quarta a Domingo das 18h às 23…" at bounding box center [233, 181] width 253 height 45
drag, startPoint x: 123, startPoint y: 172, endPoint x: 130, endPoint y: 171, distance: 6.9
click at [130, 171] on p "Vem para o Festival de Frutos do Mar Ceagesp. De Quarta a Domingo das 18h às 23…" at bounding box center [233, 181] width 253 height 45
click at [131, 167] on p "Vem para o Festival de Frutos do Mar Ceagesp. De Quinta a Domingo das 18h às 23…" at bounding box center [233, 181] width 253 height 45
drag, startPoint x: 166, startPoint y: 172, endPoint x: 253, endPoint y: 174, distance: 87.3
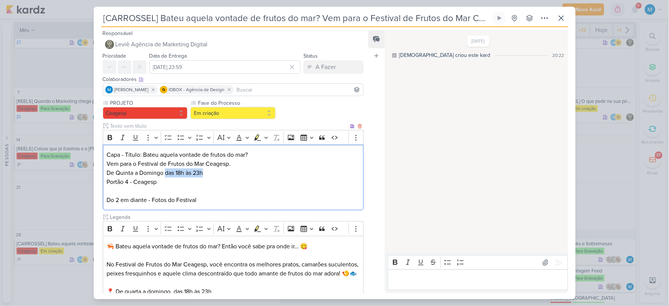
click at [253, 174] on p "Vem para o Festival de Frutos do Mar Ceagesp. De Quinta a Domingo das 18h às 23…" at bounding box center [233, 181] width 253 height 45
drag, startPoint x: 401, startPoint y: 17, endPoint x: 613, endPoint y: 35, distance: 213.5
click at [613, 35] on div "[CARROSSEL] Bateu aquela vontade de frutos do mar? Vem para o Festival de Fruto…" at bounding box center [334, 153] width 669 height 306
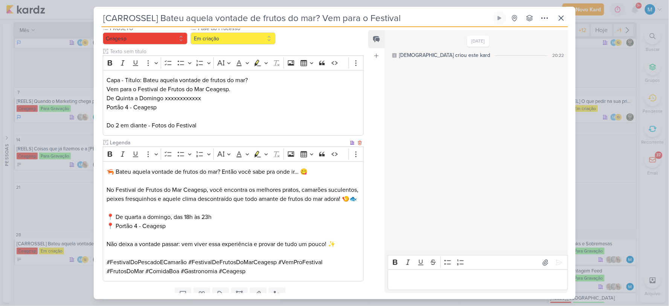
scroll to position [0, 0]
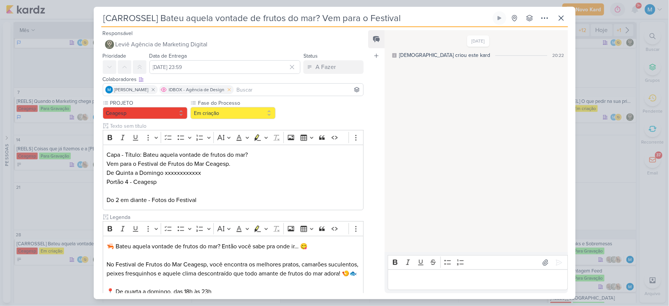
click at [230, 90] on icon at bounding box center [229, 89] width 3 height 3
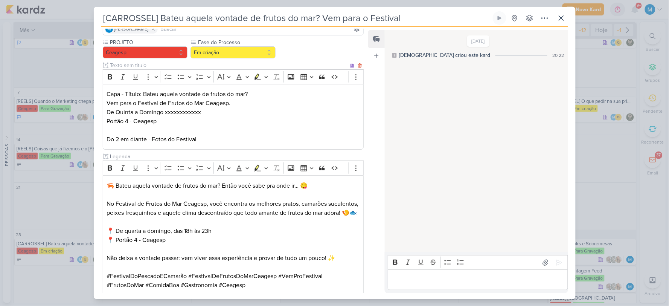
scroll to position [114, 0]
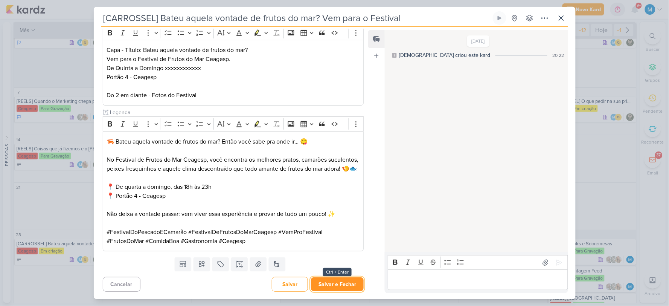
click at [339, 285] on button "Salvar e Fechar" at bounding box center [337, 284] width 53 height 14
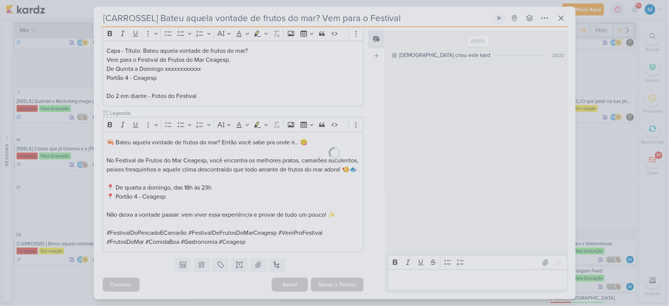
scroll to position [113, 0]
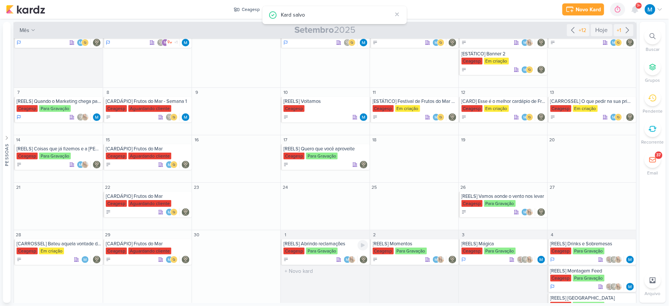
click at [332, 244] on div "[REELS] Abrindo reclamações" at bounding box center [325, 244] width 84 height 6
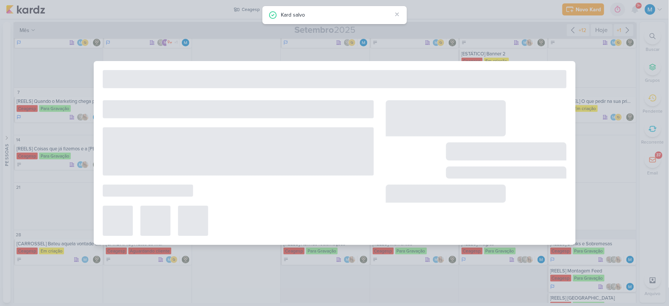
type input "[REELS] Abrindo reclamações"
type input "1 de outubro de 2025 às 23:59"
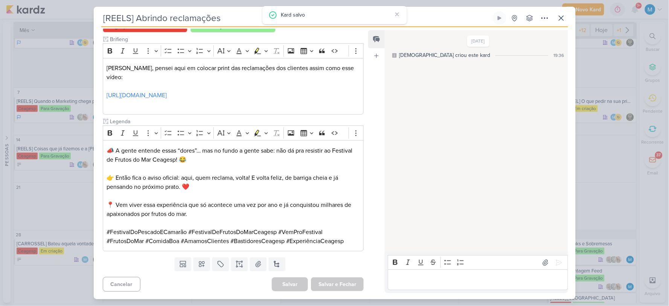
scroll to position [0, 0]
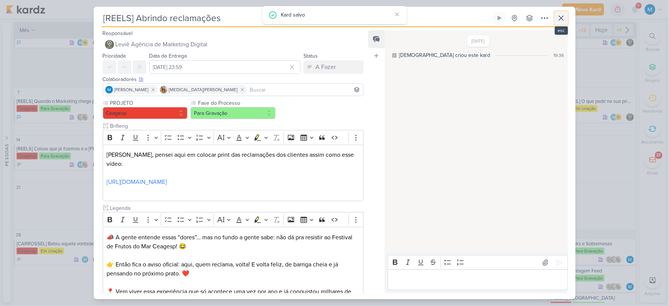
click at [562, 21] on icon at bounding box center [561, 18] width 9 height 9
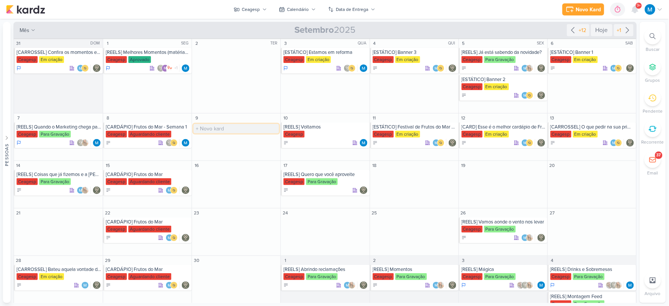
click at [212, 126] on input "text" at bounding box center [235, 128] width 85 height 9
click at [215, 129] on input "text" at bounding box center [235, 128] width 85 height 9
type input "[ESTÁTICO] Contagem Regressiva"
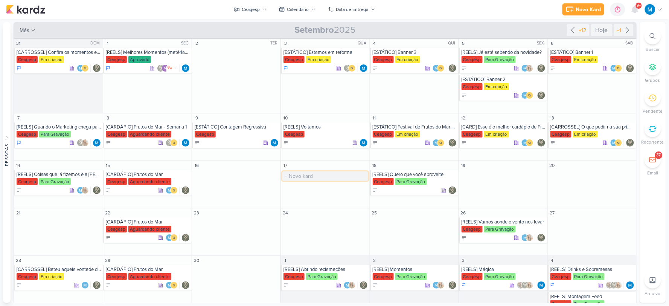
click at [300, 175] on input "text" at bounding box center [324, 175] width 85 height 9
drag, startPoint x: 321, startPoint y: 177, endPoint x: 306, endPoint y: 175, distance: 15.2
click at [306, 175] on input "[ESTÁTICO] Filhos com 3 ou + Crianças - Crianças VIP" at bounding box center [324, 175] width 85 height 9
click at [312, 175] on input "[ESTÁTICO] Filhos com 3 ou + Crianças - Crianças VIP" at bounding box center [324, 175] width 85 height 9
click at [315, 174] on input "[ESTÁTICO] Filhos com 3 ou + Crianças - Crianças VIP" at bounding box center [324, 175] width 85 height 9
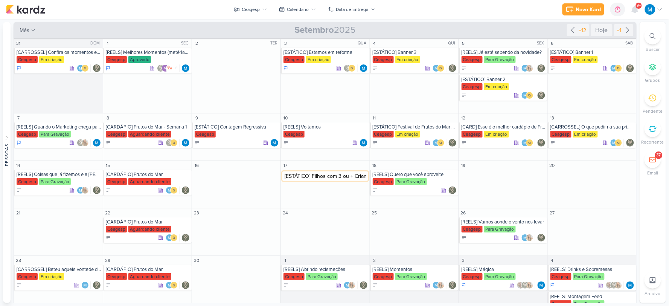
click at [315, 174] on input "[ESTÁTICO] Filhos com 3 ou + Crianças - Crianças VIP" at bounding box center [324, 175] width 85 height 9
drag, startPoint x: 340, startPoint y: 176, endPoint x: 358, endPoint y: 178, distance: 17.8
click at [358, 178] on input "[ESTÁTICO] Pais com 3 ou + Crianças - Crianças VIP" at bounding box center [324, 175] width 85 height 9
click at [347, 176] on input "[ESTÁTICO] Pais com 3 ou + Crianças - Crianças VIP" at bounding box center [324, 175] width 85 height 9
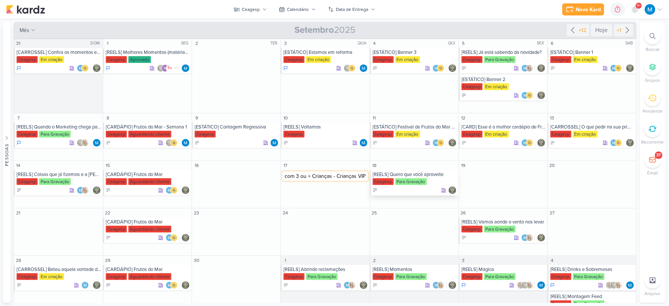
type input "[ESTÁTICO] Pais com 3 ou + Crianças - Crianças VIP"
click at [334, 176] on input "[ESTÁTICO] Pais com 3 ou + Crianças - Crianças VIP" at bounding box center [324, 175] width 85 height 9
click at [473, 176] on input "text" at bounding box center [502, 175] width 85 height 9
click at [309, 225] on input "text" at bounding box center [324, 223] width 85 height 9
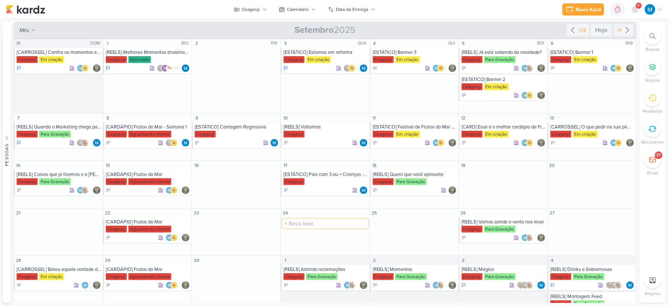
type input "["
click at [470, 174] on input "text" at bounding box center [502, 175] width 85 height 9
click at [315, 223] on input "text" at bounding box center [324, 223] width 85 height 9
click at [306, 223] on input "[CARROSSE] Como Montar seu prato" at bounding box center [324, 223] width 85 height 9
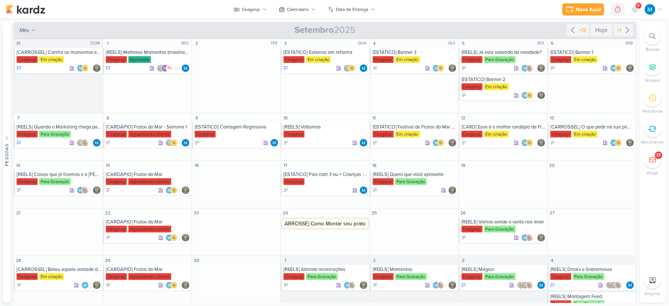
type input "[CARROSSEL] Como Montar seu prato"
click at [488, 177] on input "text" at bounding box center [502, 175] width 85 height 9
type input "[REELS] Rodízio de Frutos do Mar"
click at [563, 175] on input "text" at bounding box center [591, 175] width 85 height 9
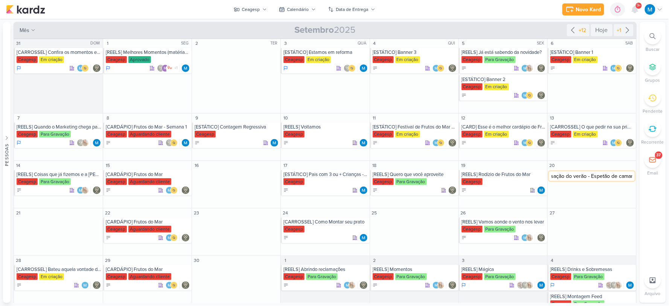
type input "[REELS] Sensação do verão - Espetão de camarão"
click at [42, 224] on input "text" at bounding box center [58, 223] width 86 height 9
click at [39, 223] on input "text" at bounding box center [58, 223] width 86 height 9
type input "[ESTÁTICO] Acarajé / Entradas"
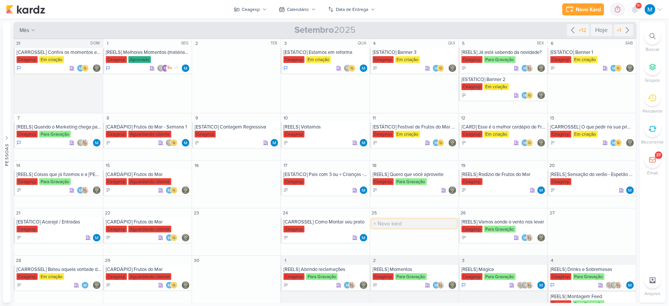
click at [386, 221] on input "text" at bounding box center [413, 223] width 85 height 9
click at [413, 223] on input "[CARROSSEL]" at bounding box center [413, 223] width 85 height 9
type input "[CARROSSEL] Fotos de Clientes"
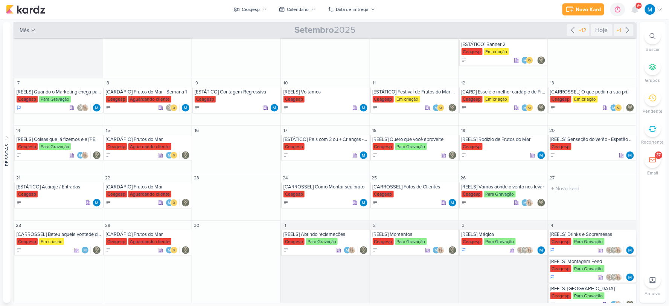
scroll to position [84, 0]
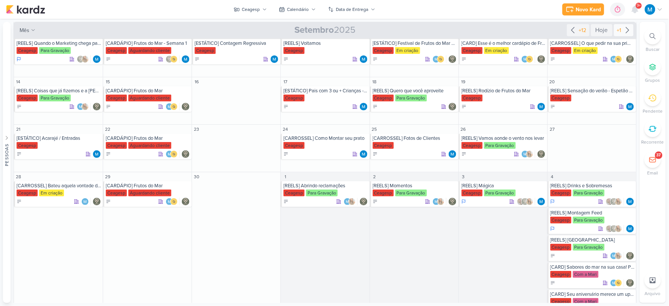
click at [623, 32] on icon at bounding box center [627, 30] width 9 height 9
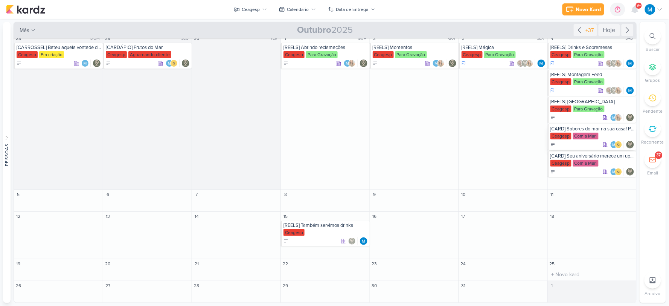
scroll to position [5, 0]
click at [302, 204] on input "text" at bounding box center [324, 204] width 85 height 9
type input "[REELS] Que comida é essa / ou peixe"
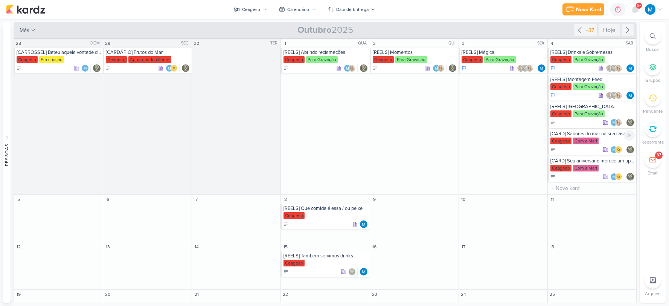
click at [581, 104] on div "[REELS] Prato" at bounding box center [592, 107] width 84 height 6
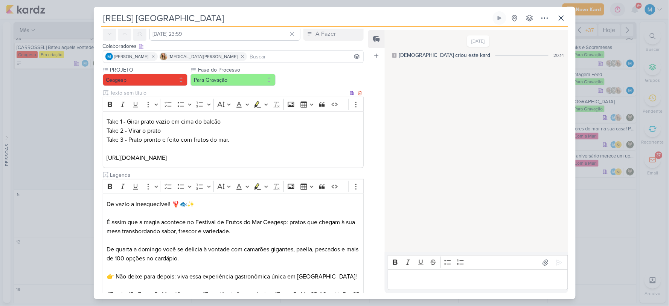
scroll to position [42, 0]
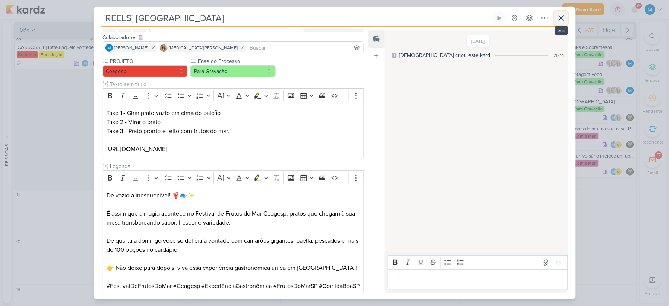
click at [560, 16] on icon at bounding box center [561, 18] width 9 height 9
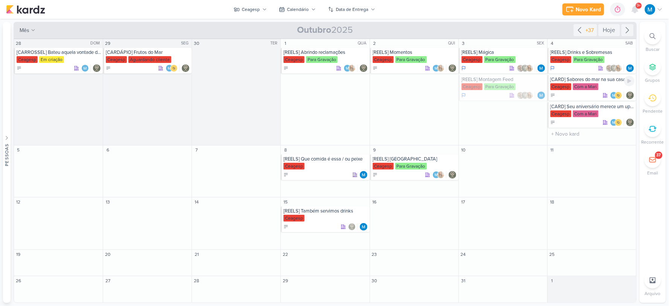
scroll to position [0, 0]
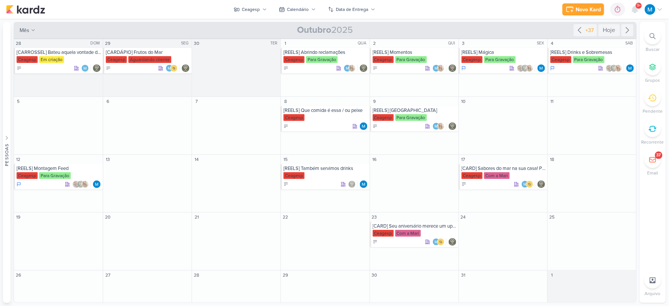
click at [580, 29] on icon at bounding box center [579, 30] width 9 height 9
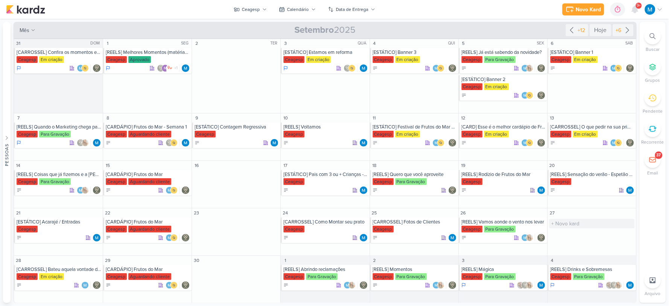
scroll to position [1, 0]
click at [561, 220] on input "text" at bounding box center [591, 222] width 85 height 9
click at [565, 222] on input "text" at bounding box center [591, 222] width 85 height 9
click at [570, 220] on input "text" at bounding box center [591, 222] width 85 height 9
type input "[REELS] Como comer caranguejo"
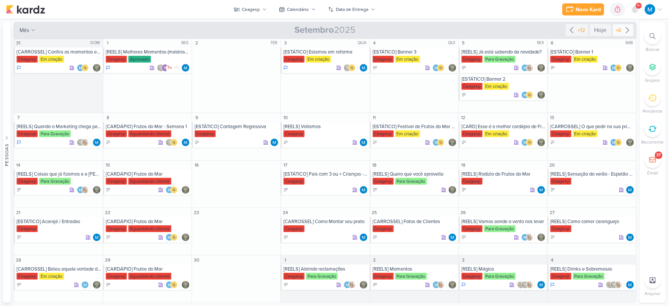
click at [626, 31] on icon at bounding box center [627, 30] width 3 height 6
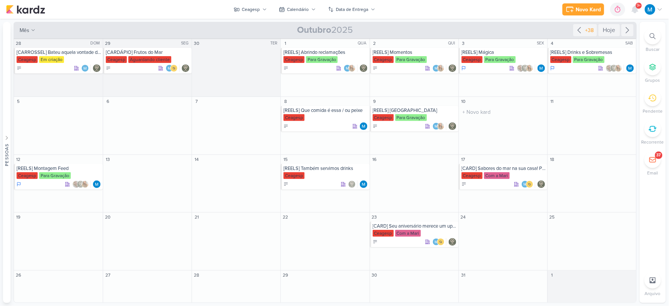
scroll to position [0, 0]
click at [566, 108] on input "text" at bounding box center [591, 111] width 85 height 9
type input "[REELS] Crianças comendo caranguejo"
click at [483, 286] on input "text" at bounding box center [502, 285] width 85 height 9
drag, startPoint x: 475, startPoint y: 285, endPoint x: 471, endPoint y: 288, distance: 4.1
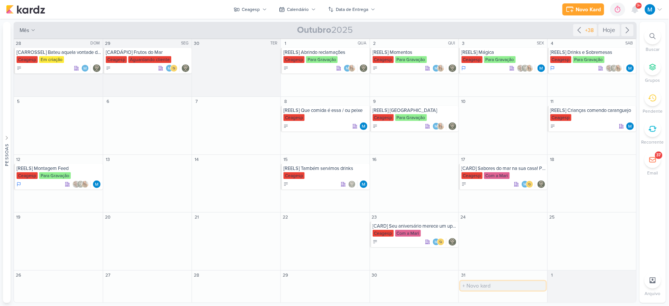
click at [473, 286] on input "text" at bounding box center [502, 285] width 85 height 9
type input "[REELS] O que você mais gosta de comer"
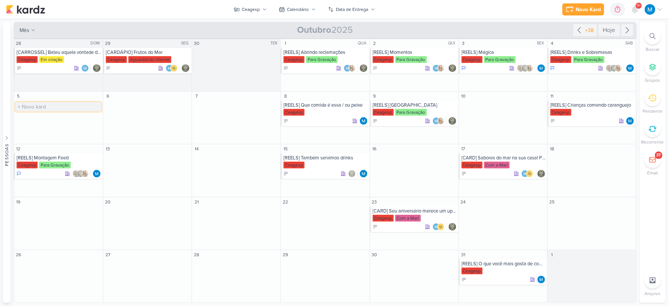
click at [41, 106] on input "text" at bounding box center [58, 106] width 86 height 9
type input "[REELS] Espaço Kids"
click at [207, 106] on input "text" at bounding box center [235, 106] width 85 height 9
click at [581, 28] on icon at bounding box center [579, 30] width 9 height 9
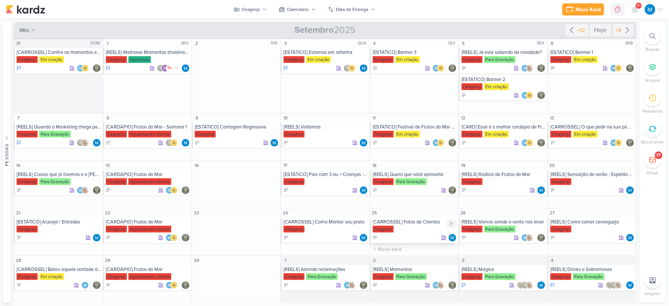
scroll to position [1, 0]
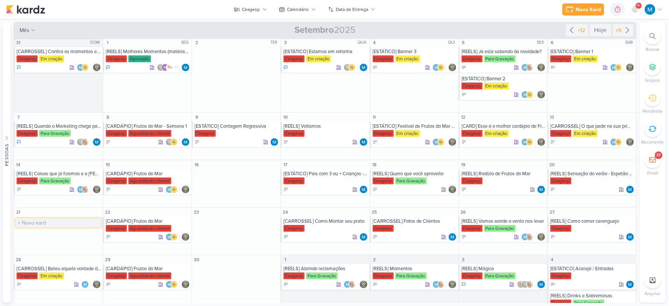
click at [30, 222] on input "text" at bounding box center [58, 222] width 86 height 9
type input "[REELS] Conheça nosso novo espaço"
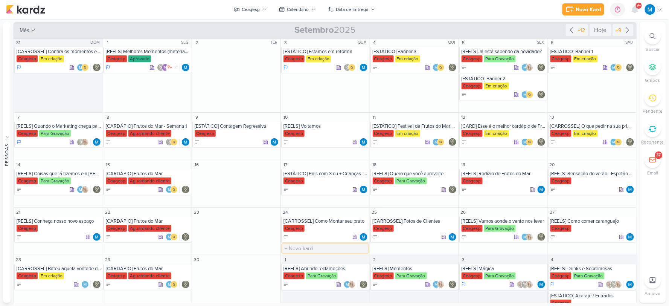
click at [307, 246] on input "text" at bounding box center [324, 248] width 85 height 9
type input "[REELS] Reserva"
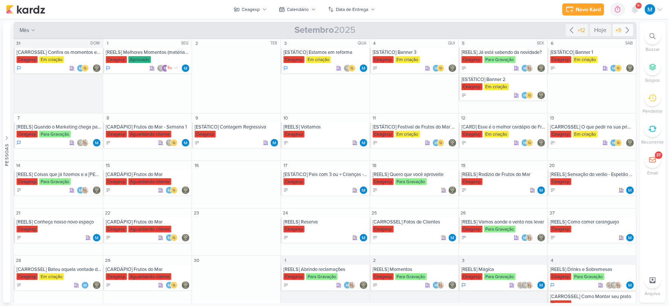
click at [627, 31] on icon at bounding box center [627, 30] width 9 height 9
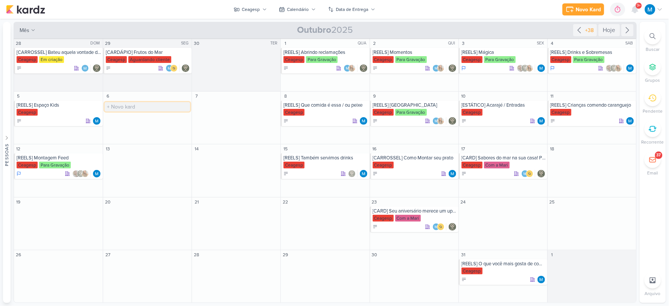
click at [132, 107] on input "text" at bounding box center [147, 106] width 85 height 9
click at [127, 104] on input "text" at bounding box center [147, 106] width 85 height 9
click at [128, 106] on input "text" at bounding box center [147, 106] width 85 height 9
click at [127, 104] on input "text" at bounding box center [147, 106] width 85 height 9
type input "ESPECIAIS DA SEMANA"
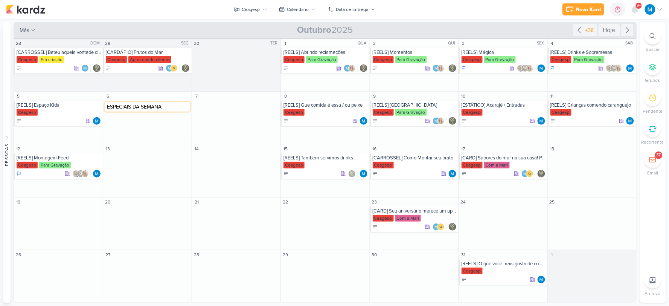
click at [127, 104] on input "ESPECIAIS DA SEMANA" at bounding box center [147, 106] width 85 height 9
click at [127, 159] on input "text" at bounding box center [147, 159] width 85 height 9
paste input "ESPECIAIS DA SEMANA"
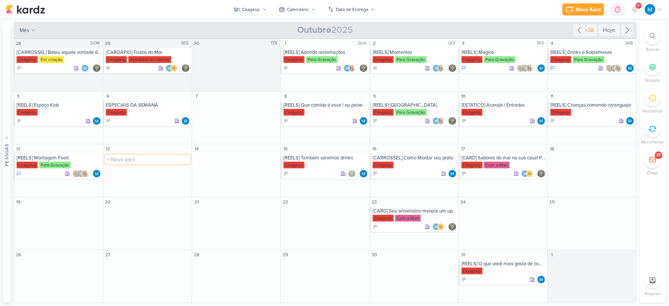
type input "ESPECIAIS DA SEMANA"
click at [115, 213] on input "text" at bounding box center [147, 212] width 85 height 9
paste input "ESPECIAIS DA SEMANA"
type input "ESPECIAIS DA SEMANA"
click at [116, 267] on input "text" at bounding box center [147, 264] width 85 height 9
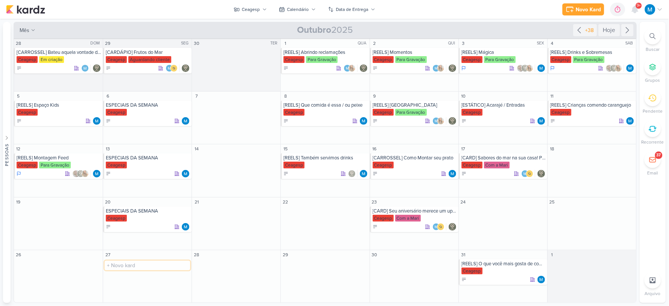
paste input "ESPECIAIS DA SEMANA"
type input "ESPECIAIS DA SEMANA"
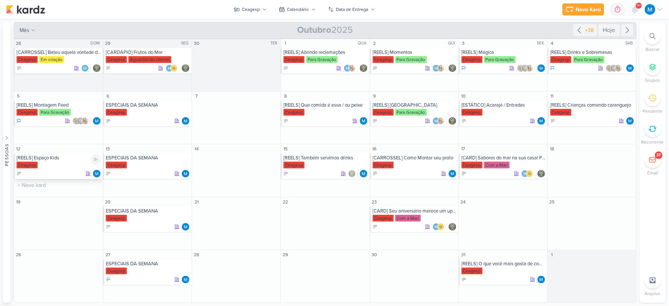
click at [53, 163] on div "Ceagesp" at bounding box center [59, 165] width 85 height 8
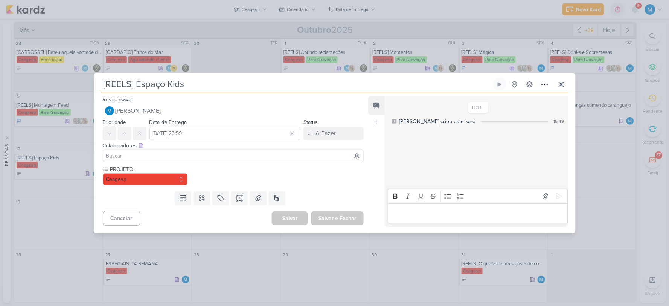
click at [202, 87] on input "[REELS] Espaço Kids" at bounding box center [296, 85] width 390 height 14
type input "[REELS] Espaço Kids / Dia das Crianças"
click at [339, 220] on button "Salvar e Fechar" at bounding box center [337, 218] width 53 height 14
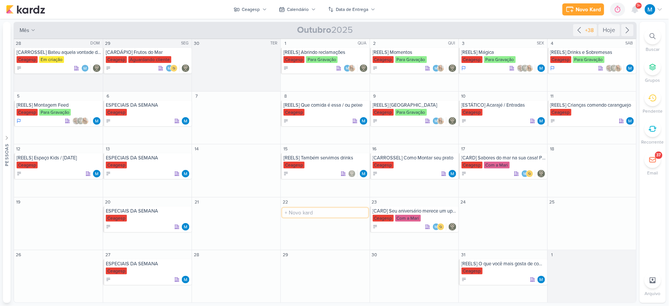
click at [307, 213] on input "text" at bounding box center [324, 212] width 85 height 9
type input "[REELS] Vc sabe a diferença?"
click at [324, 216] on div "Ceagesp" at bounding box center [325, 219] width 84 height 8
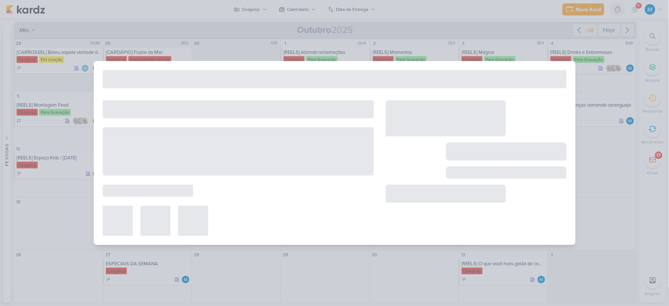
type input "[REELS] Vc sabe a diferença?"
type input "22 de outubro de 2025 às 23:59"
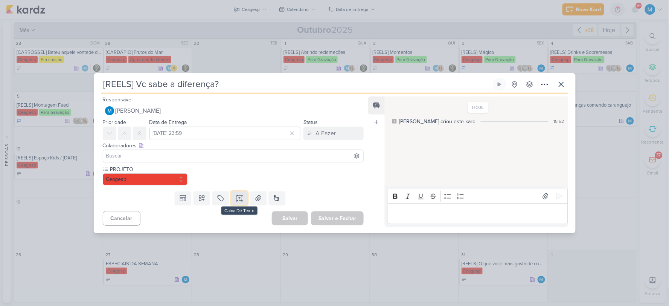
click at [237, 196] on icon at bounding box center [240, 198] width 8 height 8
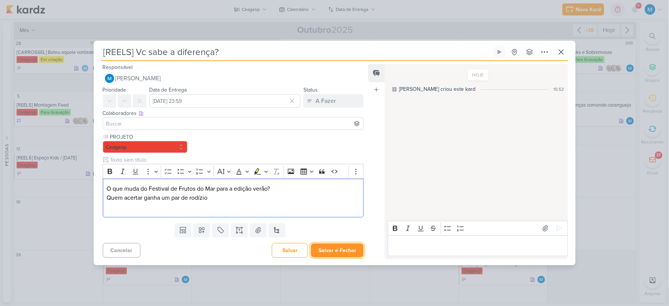
click at [332, 254] on button "Salvar e Fechar" at bounding box center [337, 250] width 53 height 14
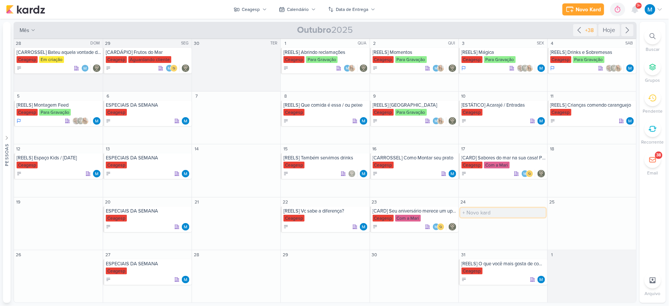
click at [475, 212] on input "text" at bounding box center [502, 212] width 85 height 9
type input "[REELS] 2 homens - quem comer primeiro ganha o rodízio do casal"
click at [498, 212] on div "[REELS] 2 homens - quem comer primeiro ganha o rodízio do casal" at bounding box center [503, 211] width 84 height 6
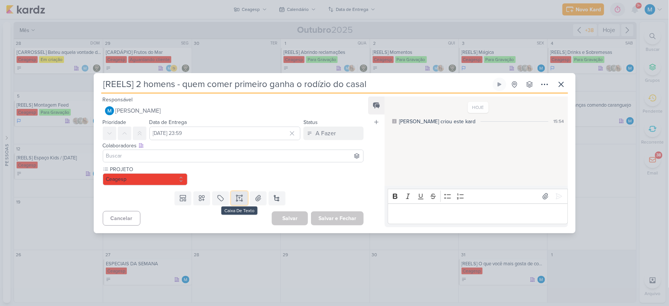
click at [237, 200] on icon at bounding box center [239, 200] width 4 height 0
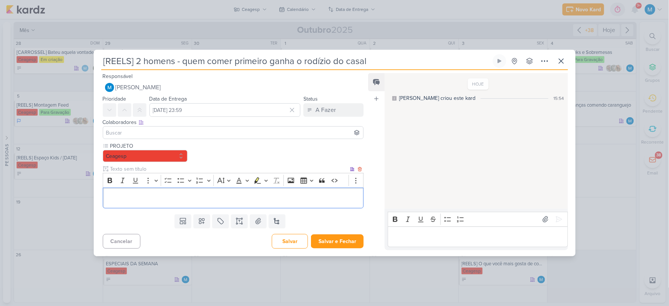
click at [138, 200] on p "Editor editing area: main" at bounding box center [233, 197] width 253 height 9
click at [336, 242] on button "Salvar e Fechar" at bounding box center [337, 241] width 53 height 14
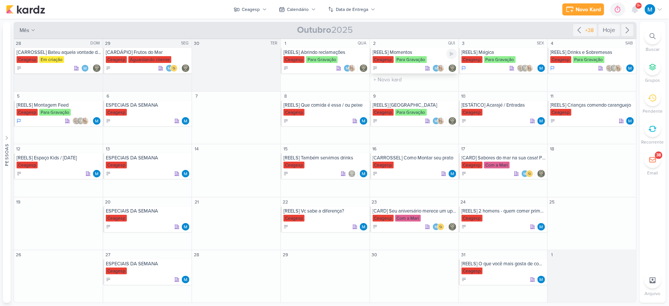
click at [394, 54] on div "[REELS] Momentos" at bounding box center [415, 52] width 84 height 6
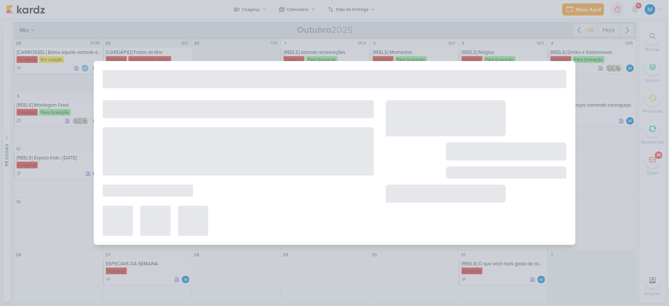
type input "[REELS] Momentos"
type input "2 de outubro de 2025 às 23:59"
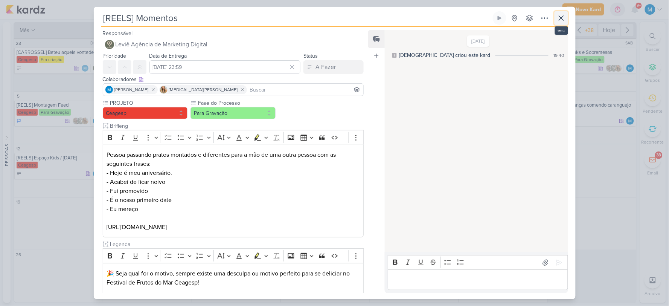
click at [560, 19] on icon at bounding box center [561, 18] width 5 height 5
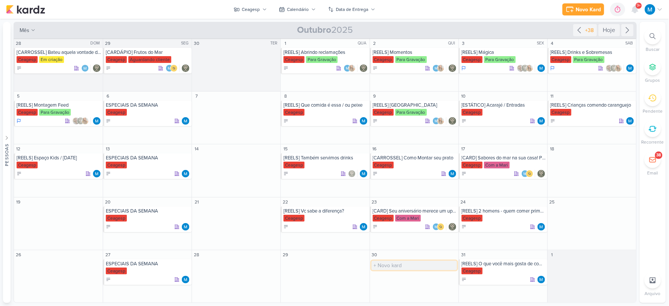
click at [393, 264] on input "text" at bounding box center [413, 264] width 85 height 9
type input "[CARROSSEL] Fotos de clientes"
click at [629, 29] on icon at bounding box center [627, 30] width 9 height 9
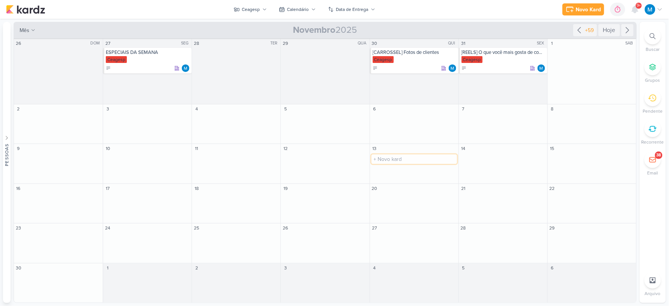
click at [398, 159] on input "text" at bounding box center [413, 158] width 85 height 9
type input "[CARROSSEL] Fotos de Clientes"
click at [581, 28] on icon at bounding box center [579, 30] width 9 height 9
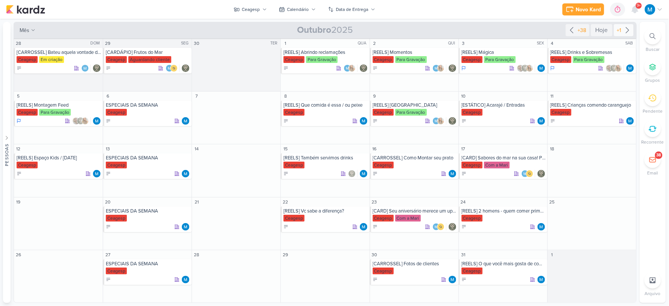
click at [627, 30] on icon at bounding box center [627, 30] width 9 height 9
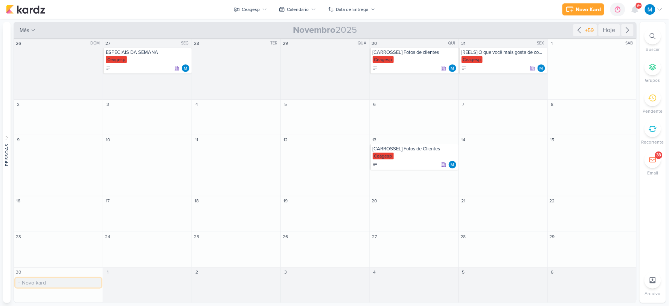
click at [43, 280] on input "text" at bounding box center [58, 282] width 86 height 9
type input "[ESTÁTICO] Dia da amizade Brasil vs Argentina"
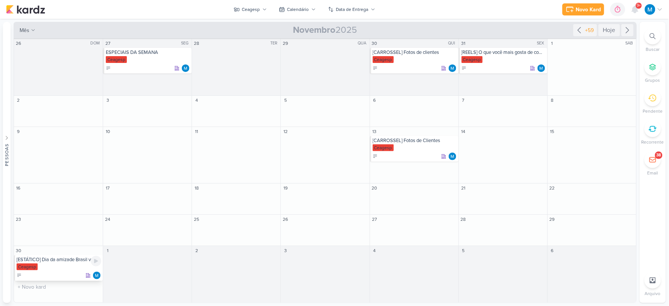
click at [54, 260] on div "[ESTÁTICO] Dia da amizade Brasil vs Argentina" at bounding box center [59, 259] width 85 height 6
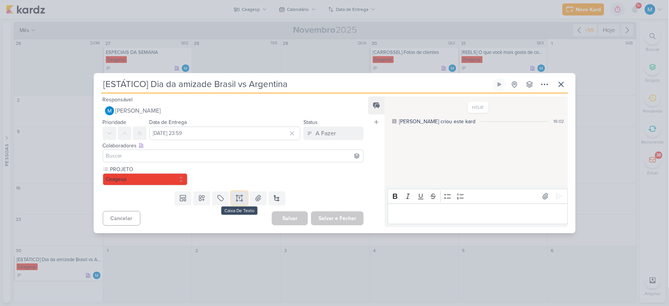
click at [242, 197] on icon at bounding box center [240, 198] width 8 height 8
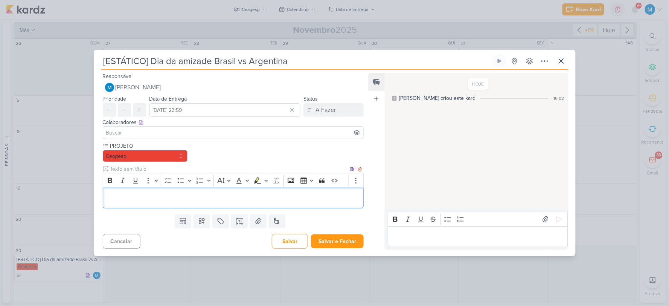
click at [133, 193] on p "Editor editing area: main" at bounding box center [233, 197] width 253 height 9
click at [336, 241] on button "Salvar e Fechar" at bounding box center [337, 241] width 53 height 14
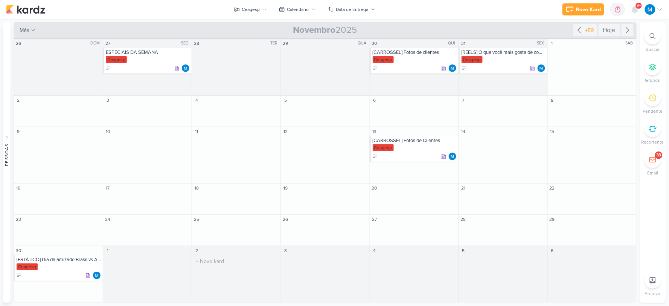
click at [299, 259] on input "text" at bounding box center [324, 260] width 85 height 9
type input "[CARROSSEL] Fotos de clientes"
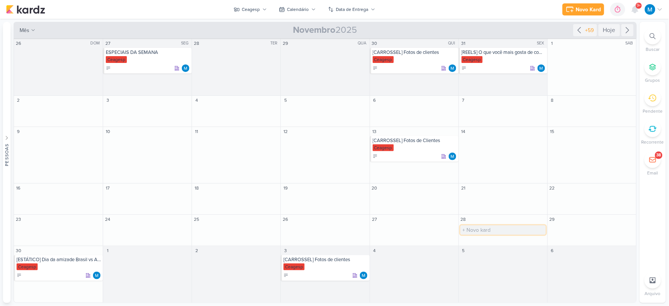
click at [473, 228] on input "text" at bounding box center [502, 229] width 85 height 9
type input "BlackFriday"
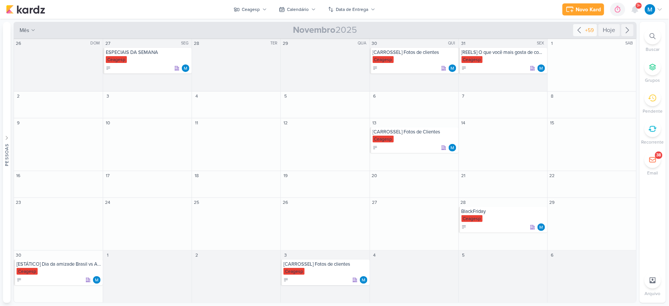
click at [578, 30] on icon at bounding box center [579, 30] width 3 height 6
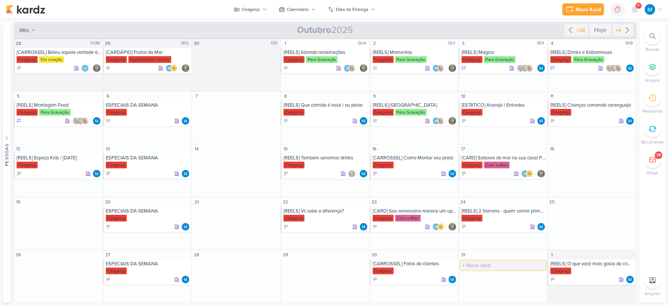
click at [479, 263] on input "text" at bounding box center [502, 264] width 85 height 9
type input "[REELS] Venha fantasiado e"
click at [503, 264] on input "[REELS] Venha fantasiado e" at bounding box center [502, 264] width 85 height 9
click at [434, 261] on div "[REELS] Venha fantasiado e" at bounding box center [415, 263] width 84 height 6
click at [427, 265] on div "[REELS] Venha fantasiado e" at bounding box center [415, 263] width 84 height 6
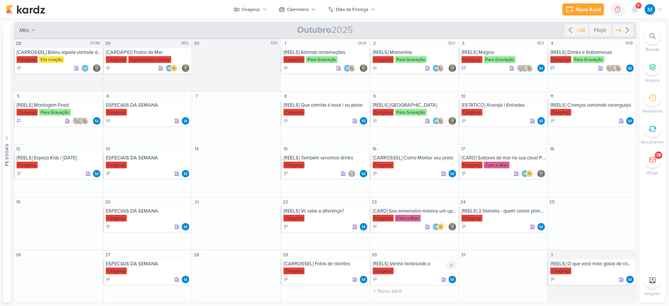
click at [427, 265] on div "[REELS] Venha fantasiado e" at bounding box center [415, 263] width 84 height 6
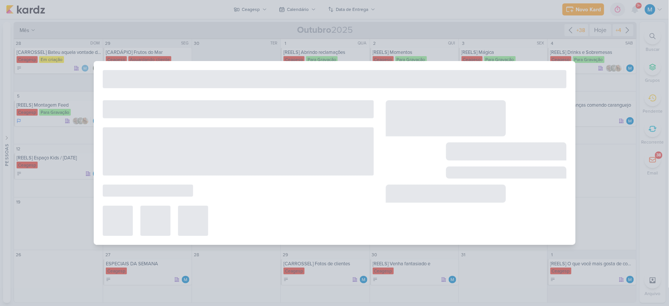
type input "[REELS] Venha fantasiado e"
type input "30 de outubro de 2025 às 23:59"
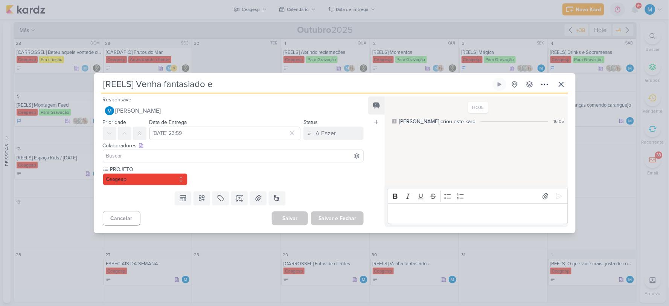
click at [224, 85] on input "[REELS] Venha fantasiado e" at bounding box center [296, 85] width 390 height 14
type input "[REELS] Venha fantasiado e ganhe um drink especial"
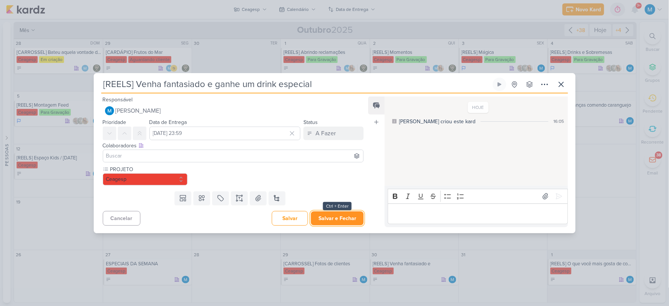
click at [336, 220] on button "Salvar e Fechar" at bounding box center [337, 218] width 53 height 14
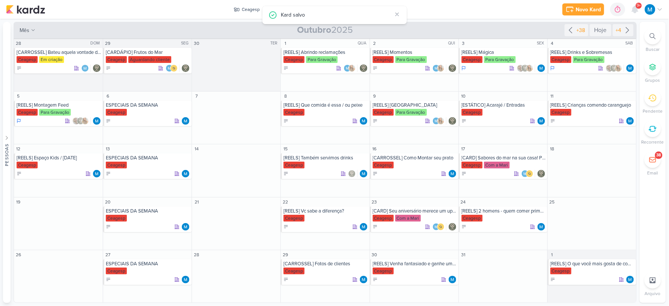
drag, startPoint x: 572, startPoint y: 28, endPoint x: 577, endPoint y: 75, distance: 47.0
click at [572, 28] on icon at bounding box center [570, 30] width 9 height 9
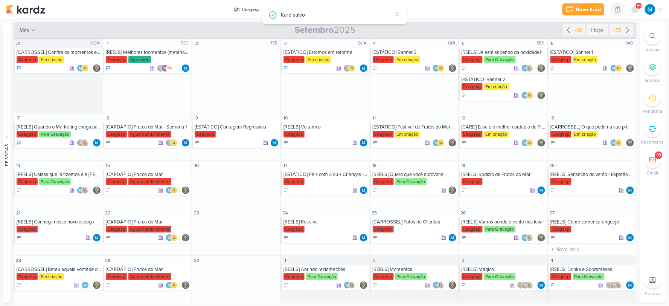
scroll to position [1, 0]
click at [626, 32] on icon at bounding box center [627, 30] width 9 height 9
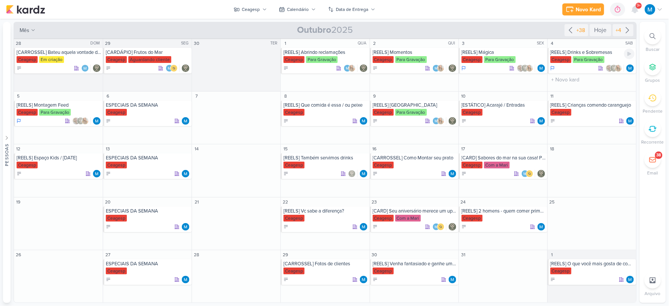
scroll to position [0, 0]
click at [571, 160] on input "text" at bounding box center [591, 159] width 85 height 9
type input "[REELS] Nosso rodízio"
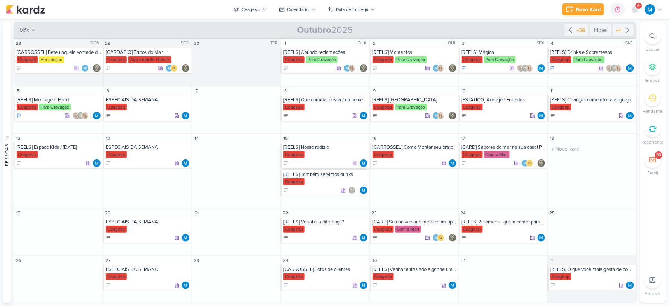
drag, startPoint x: 312, startPoint y: 176, endPoint x: 351, endPoint y: 181, distance: 39.9
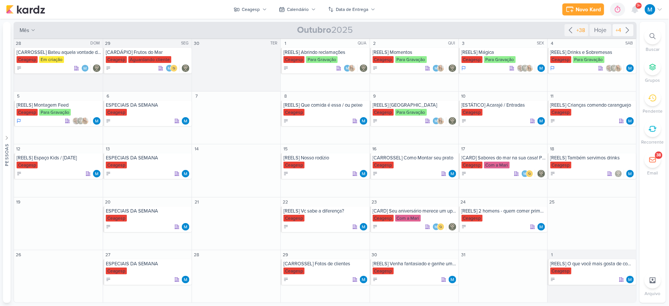
click at [629, 32] on icon at bounding box center [627, 30] width 9 height 9
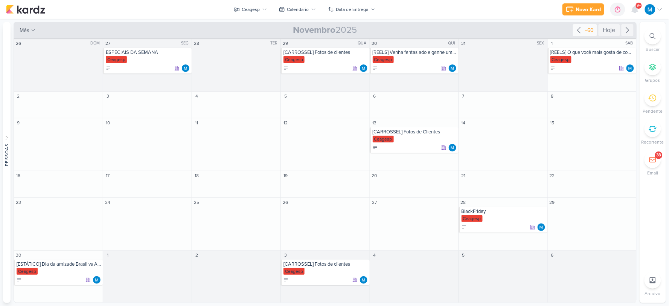
click at [580, 30] on icon at bounding box center [578, 30] width 9 height 9
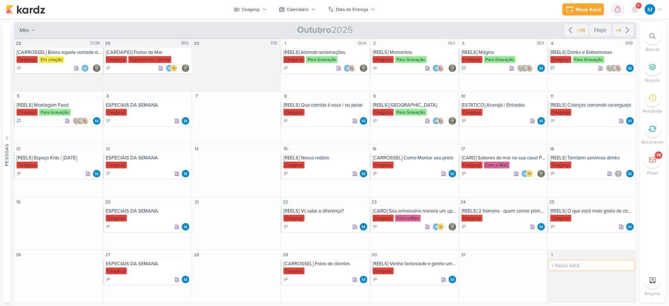
click at [571, 266] on input "text" at bounding box center [591, 264] width 85 height 9
click at [554, 264] on input "[cARROSSEL] Melhores" at bounding box center [591, 264] width 85 height 9
click at [553, 265] on input "[cARROSSEL] Melhores" at bounding box center [591, 264] width 85 height 9
click at [563, 266] on input "[cARROSSEL] Melhores" at bounding box center [591, 264] width 85 height 9
click at [554, 265] on input "[cARROSSEL] Melhores" at bounding box center [591, 264] width 85 height 9
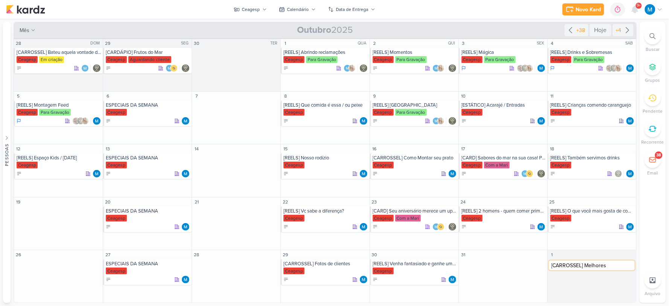
click at [609, 263] on input "[CARROSSEL] Melhores" at bounding box center [591, 264] width 85 height 9
type input "[CARROSSEL] Melhores momentos"
click at [604, 268] on div "Ceagesp" at bounding box center [592, 271] width 84 height 8
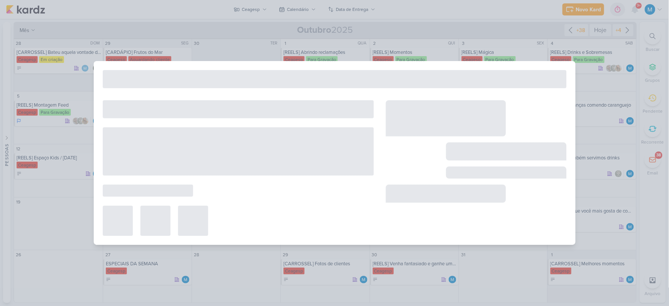
type input "[CARROSSEL] Melhores momentos"
type input "1 de novembro de 2025 às 23:59"
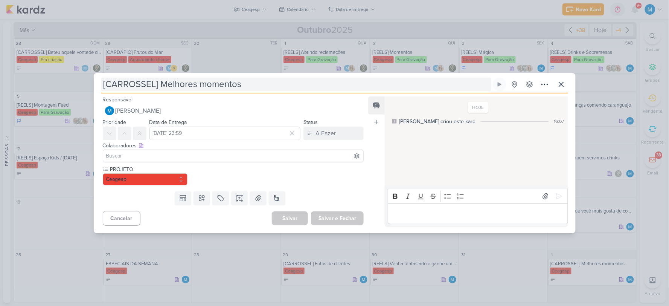
click at [263, 87] on input "[CARROSSEL] Melhores momentos" at bounding box center [296, 85] width 390 height 14
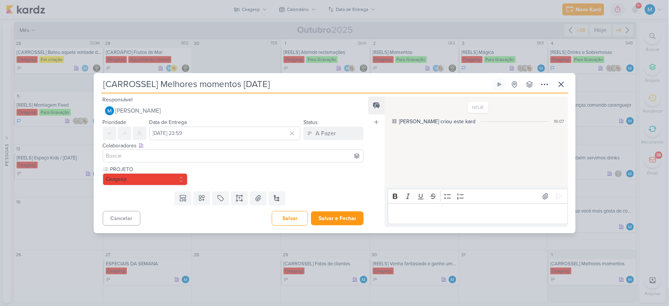
type input "[CARROSSEL] Melhores momentos Halloween"
click at [337, 220] on button "Salvar e Fechar" at bounding box center [337, 218] width 53 height 14
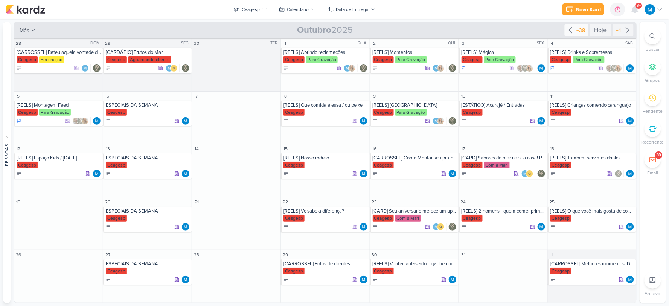
click at [569, 33] on icon at bounding box center [570, 30] width 9 height 9
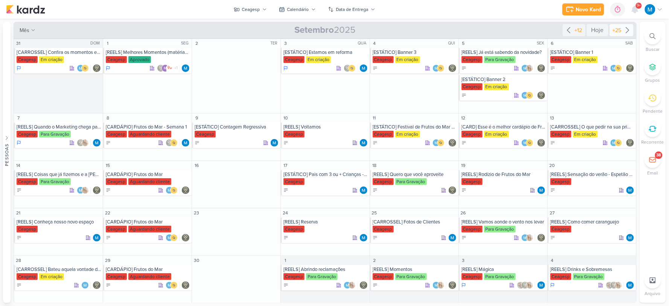
click at [623, 30] on icon at bounding box center [627, 30] width 9 height 9
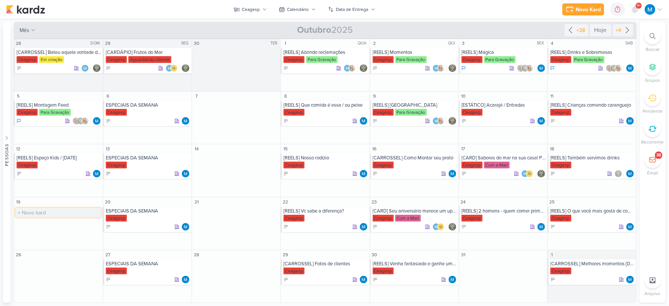
click at [31, 211] on input "text" at bounding box center [58, 212] width 86 height 9
type input "[REELS] Montando meu prato no Festival"
click at [27, 265] on input "text" at bounding box center [58, 264] width 86 height 9
click at [44, 265] on input "text" at bounding box center [58, 264] width 86 height 9
type input "[REELS] Conversão"
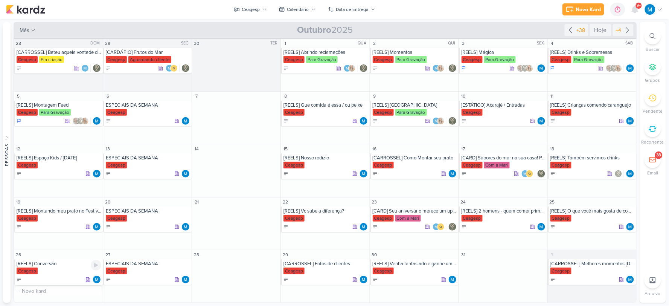
click at [53, 264] on div "[REELS] Conversão" at bounding box center [59, 263] width 85 height 6
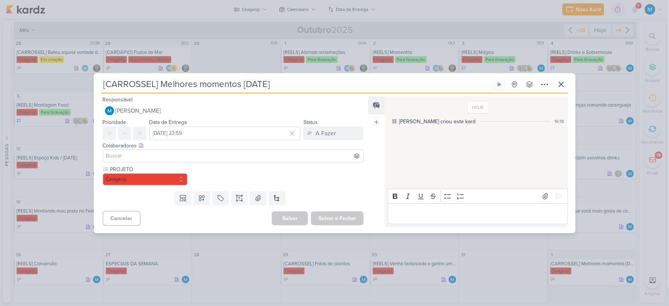
type input "[REELS] Conversão"
click at [239, 196] on icon at bounding box center [240, 198] width 8 height 8
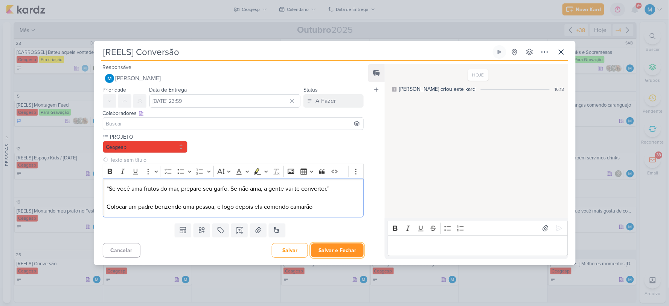
click at [341, 250] on button "Salvar e Fechar" at bounding box center [337, 250] width 53 height 14
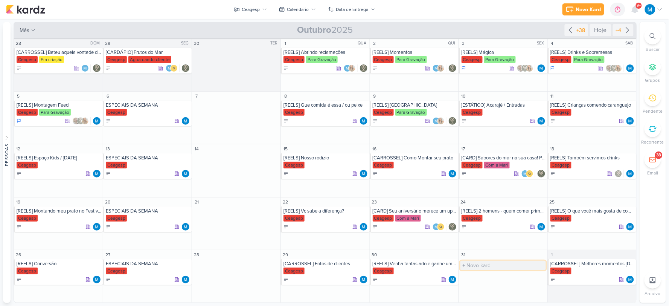
click at [471, 265] on input "text" at bounding box center [502, 264] width 85 height 9
type input "[REELS] Camarãozinho"
click at [491, 266] on div "[REELS] Camarãozinho" at bounding box center [503, 263] width 84 height 6
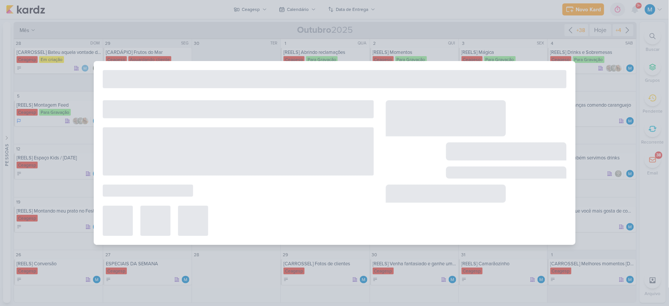
type input "[REELS] Camarãozinho"
type input "31 de outubro de 2025 às 23:59"
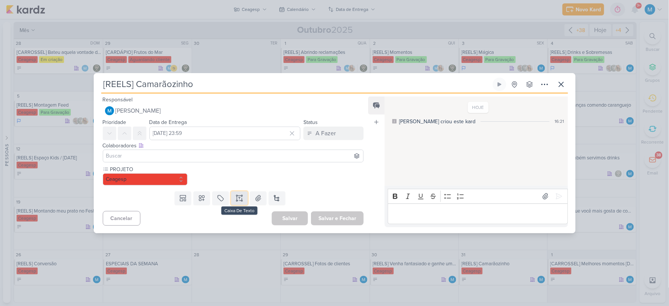
click at [236, 197] on icon at bounding box center [240, 198] width 8 height 8
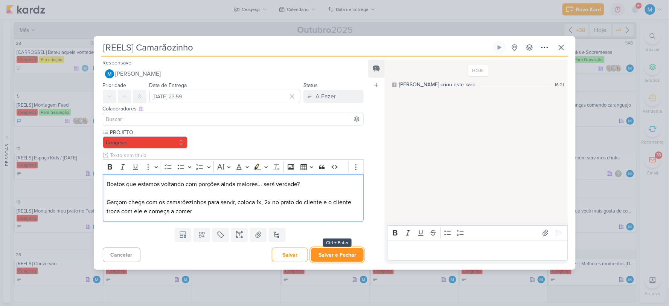
click at [333, 251] on button "Salvar e Fechar" at bounding box center [337, 255] width 53 height 14
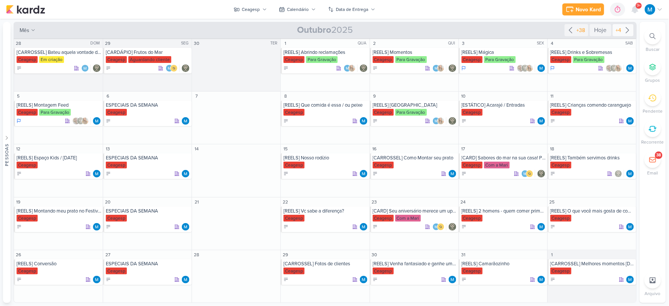
click at [626, 29] on icon at bounding box center [627, 30] width 9 height 9
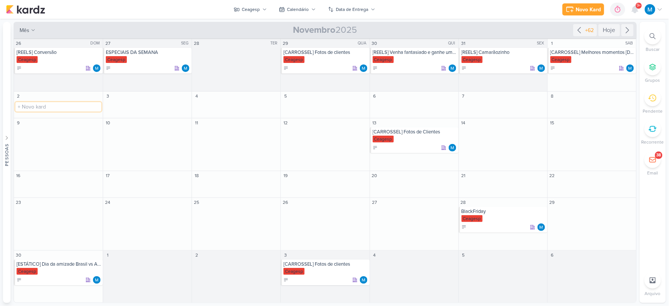
click at [44, 105] on input "text" at bounding box center [58, 106] width 86 height 9
paste input "“Pais jantando em paz e crianças pirando no Space Kids? Sim, a gente entrega.”"
type input "[REELS] “Pais jantando em paz e crianças pirando no Space Kids? Sim, a gente en…"
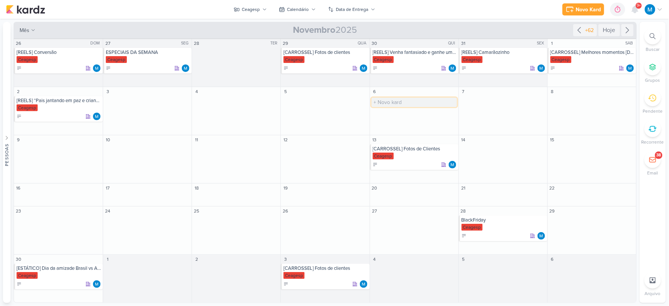
click at [391, 99] on input "text" at bounding box center [413, 101] width 85 height 9
paste input "Qual prato é a sua cara?"
type input "[REELS] Qual prato é a sua cara?"
click at [578, 27] on icon at bounding box center [579, 30] width 9 height 9
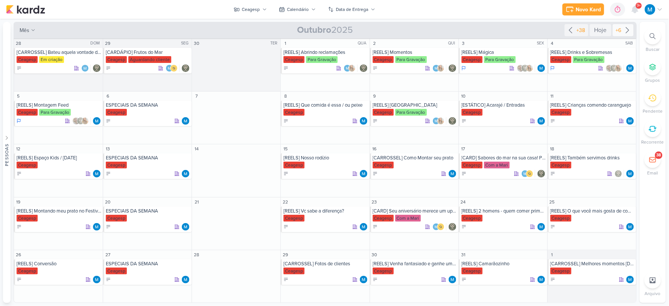
click at [626, 30] on icon at bounding box center [627, 30] width 9 height 9
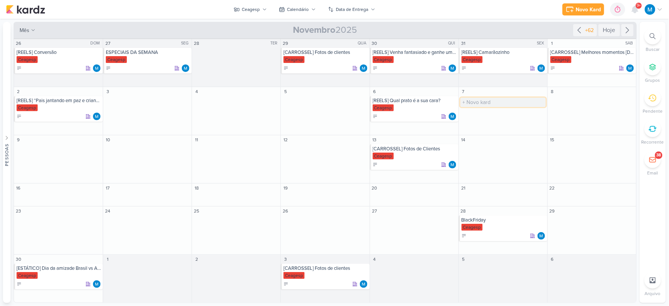
click at [480, 100] on input "text" at bounding box center [502, 101] width 85 height 9
paste input "Espetão ou Panko?"
type input "[ESTÁTICO] Espetão ou Panko?"
click at [308, 102] on input "text" at bounding box center [324, 101] width 85 height 9
paste input "camarão fritando ou paella borbulhando."
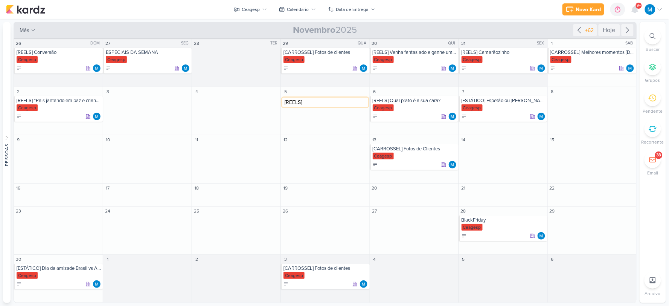
type input "[REELS] camarão fritando ou paella borbulhando."
click at [151, 53] on div "ESPECIAIS DA SEMANA" at bounding box center [148, 52] width 84 height 6
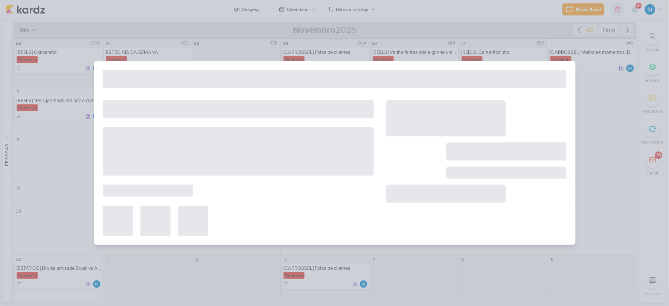
click at [151, 53] on div "[REELS] Camarãozinho Criado por mim" at bounding box center [334, 153] width 669 height 306
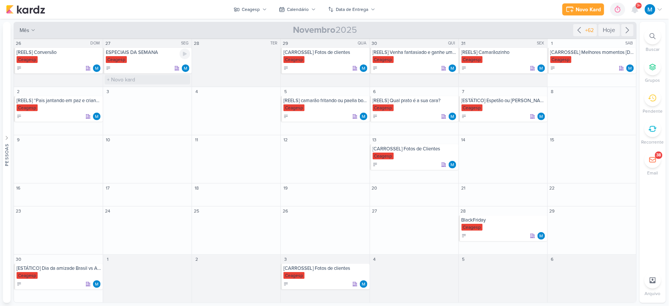
click at [140, 53] on div "ESPECIAIS DA SEMANA" at bounding box center [148, 52] width 84 height 6
type input "ESPECIAIS DA SEMANA"
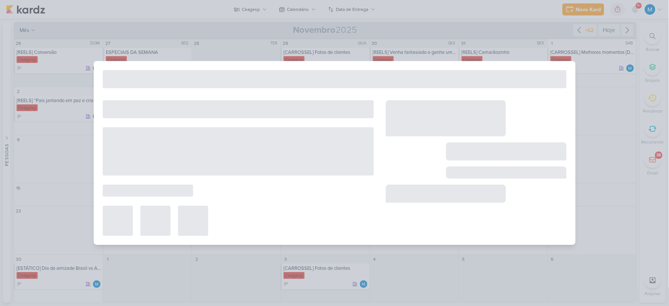
click at [164, 87] on div at bounding box center [335, 79] width 464 height 18
click at [164, 87] on div at bounding box center [335, 153] width 482 height 184
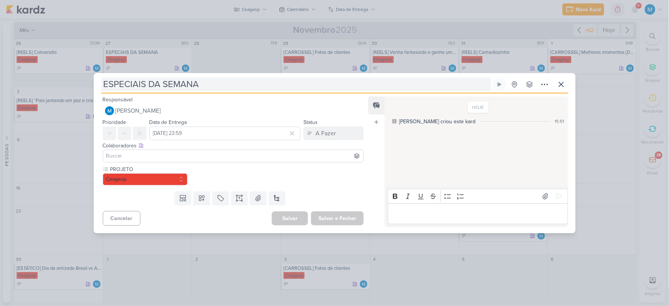
click at [162, 84] on input "ESPECIAIS DA SEMANA" at bounding box center [296, 85] width 390 height 14
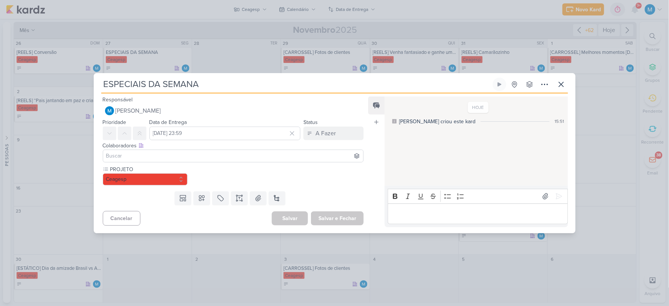
click at [162, 84] on input "ESPECIAIS DA SEMANA" at bounding box center [296, 85] width 390 height 14
click at [563, 84] on icon at bounding box center [561, 84] width 9 height 9
click at [121, 102] on input "text" at bounding box center [147, 101] width 85 height 9
click at [125, 103] on input "text" at bounding box center [147, 101] width 85 height 9
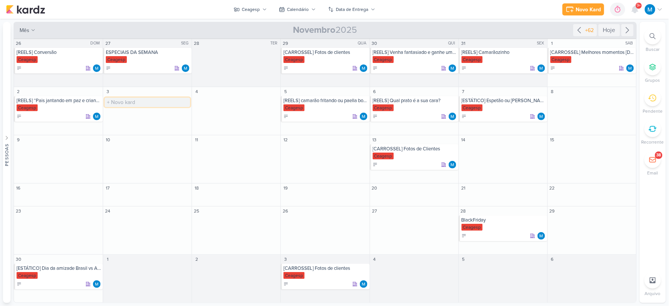
click at [127, 102] on input "text" at bounding box center [147, 101] width 85 height 9
paste input "ESPECIAIS DA SEMANA"
type input "ESPECIAIS DA SEMANA"
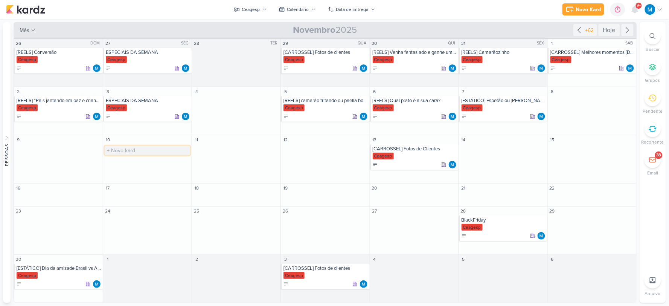
click at [121, 149] on input "text" at bounding box center [147, 150] width 85 height 9
paste input "ESPECIAIS DA SEMANA"
type input "ESPECIAIS DA SEMANA"
click at [112, 196] on input "text" at bounding box center [147, 198] width 85 height 9
paste input "ESPECIAIS DA SEMANA"
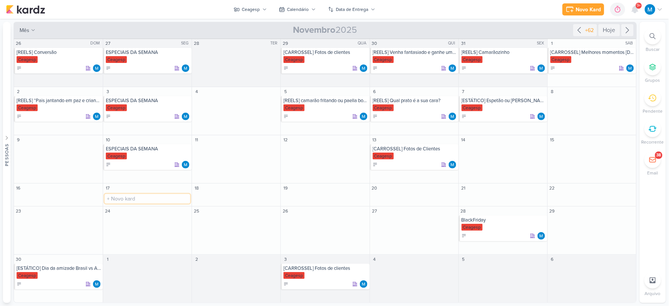
type input "ESPECIAIS DA SEMANA"
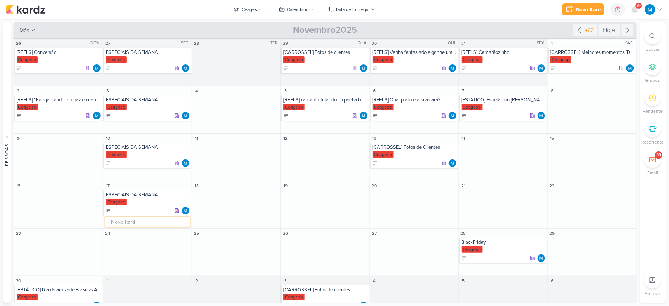
click at [125, 221] on input "text" at bounding box center [147, 221] width 85 height 9
click at [117, 242] on input "text" at bounding box center [147, 243] width 85 height 9
paste input "ESPECIAIS DA SEMANA"
type input "ESPECIAIS DA SEMANA"
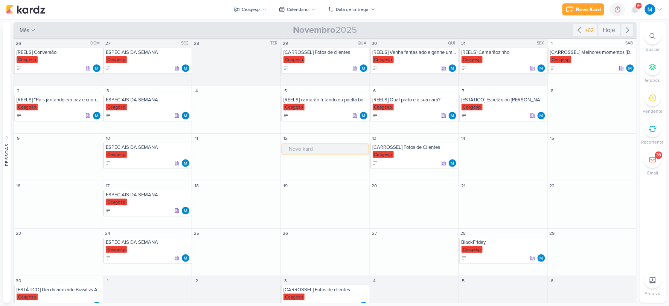
click at [311, 153] on input "text" at bounding box center [324, 148] width 85 height 9
paste input "Complete a frase: Quem ama camarão."
type input "[ESTÁTICO] Complete a frase: Quem ama camarão."
click at [387, 245] on input "text" at bounding box center [413, 243] width 85 height 9
paste input "“Seu filho vai implorar pra voltar (e você também).”"
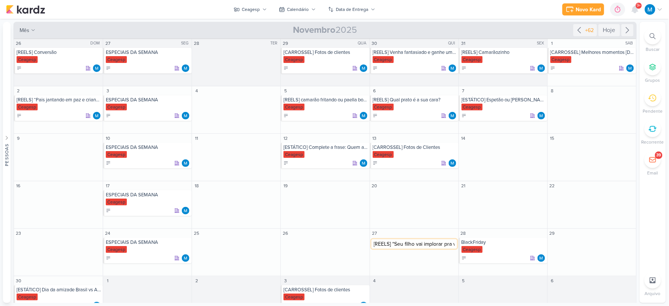
scroll to position [0, 54]
type input "[REELS] “Seu filho vai implorar pra voltar (e você também).”"
click at [403, 245] on input "[REELS] “Seu filho vai implorar pra voltar (e você também).”" at bounding box center [413, 243] width 85 height 9
click at [265, 9] on icon at bounding box center [264, 9] width 5 height 5
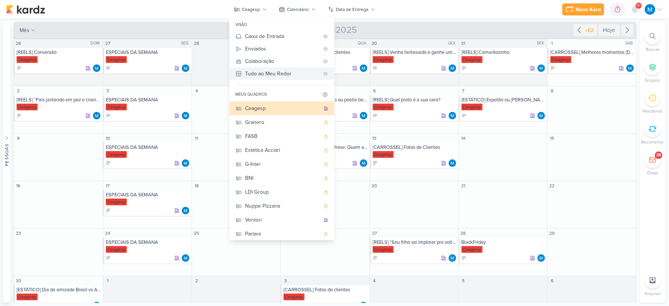
click at [262, 70] on div "Tudo ao Meu Redor" at bounding box center [282, 74] width 74 height 8
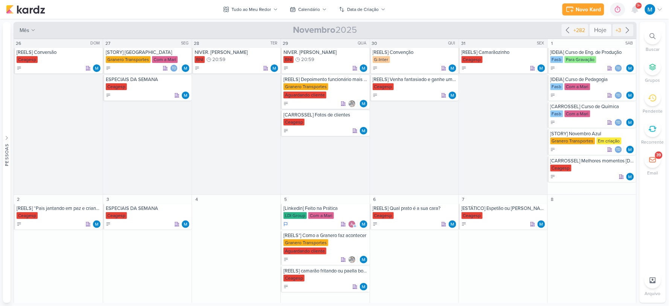
click at [597, 29] on div "Hoje" at bounding box center [600, 30] width 21 height 12
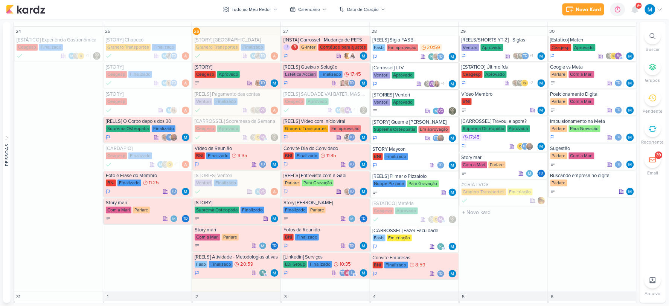
scroll to position [460, 0]
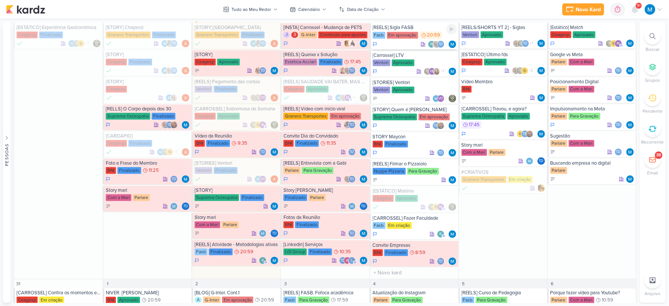
click at [402, 30] on div "[REELS] Sigla FASB" at bounding box center [415, 27] width 84 height 6
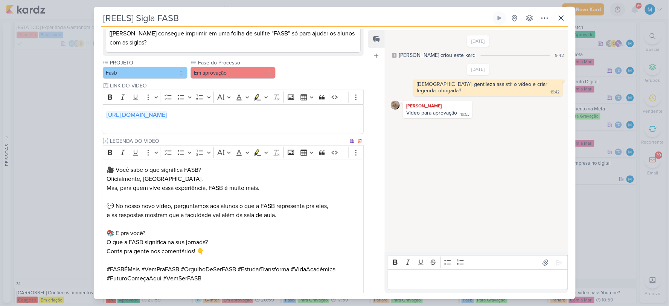
scroll to position [256, 0]
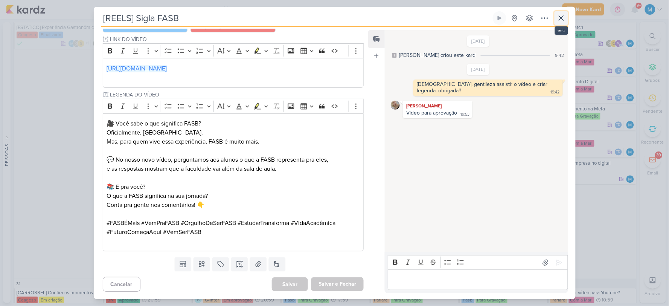
click at [565, 20] on icon at bounding box center [561, 18] width 9 height 9
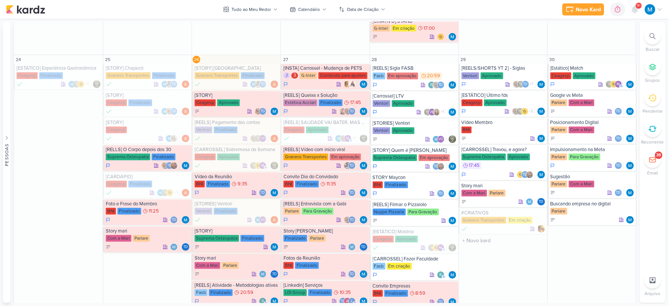
scroll to position [418, 0]
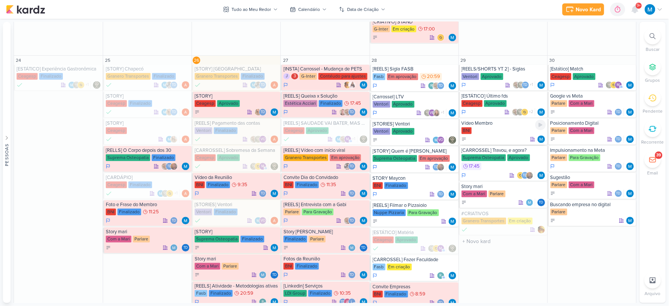
click at [488, 125] on div "Vídeo Membro" at bounding box center [503, 123] width 84 height 6
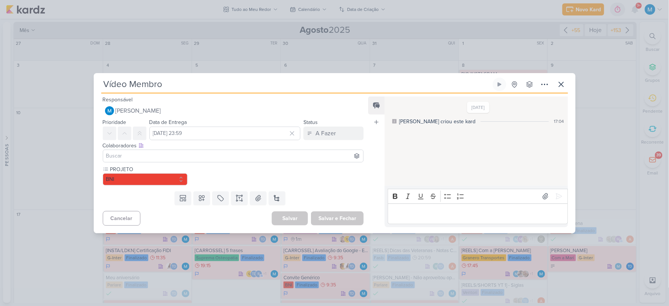
scroll to position [418, 0]
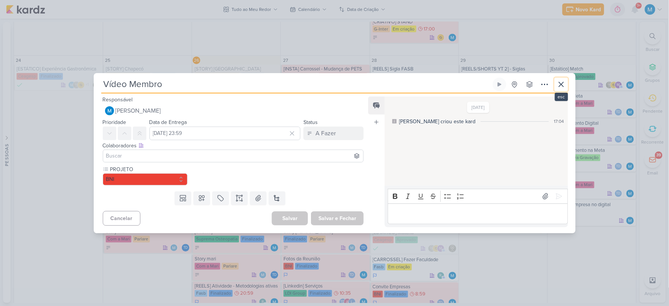
drag, startPoint x: 558, startPoint y: 85, endPoint x: 647, endPoint y: 8, distance: 118.5
click at [558, 85] on icon at bounding box center [561, 84] width 9 height 9
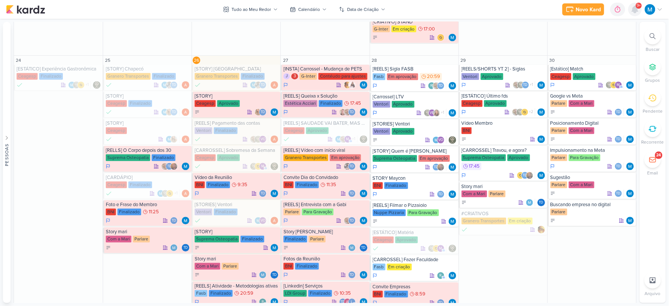
drag, startPoint x: 639, startPoint y: 8, endPoint x: 634, endPoint y: 9, distance: 4.9
click at [639, 8] on span "9+" at bounding box center [639, 6] width 4 height 6
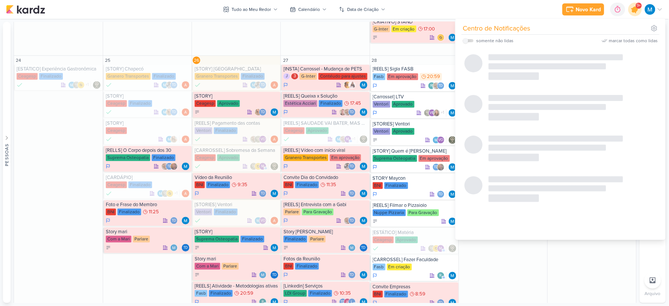
click at [634, 9] on icon at bounding box center [634, 9] width 9 height 9
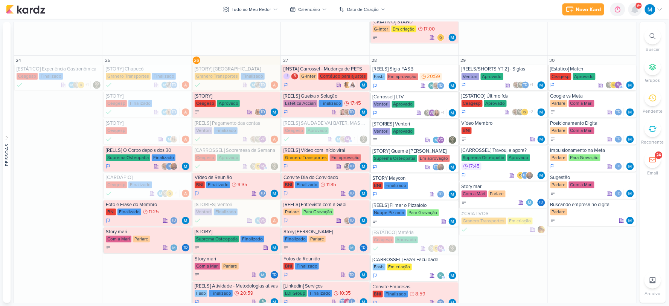
click at [635, 9] on icon at bounding box center [635, 9] width 6 height 7
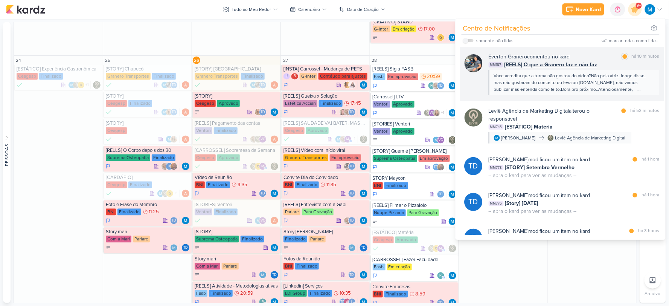
click at [574, 83] on div "Voce acredita que a turma não gostou do vídeo?Não pela atriz, longe disso, mas …" at bounding box center [574, 82] width 160 height 20
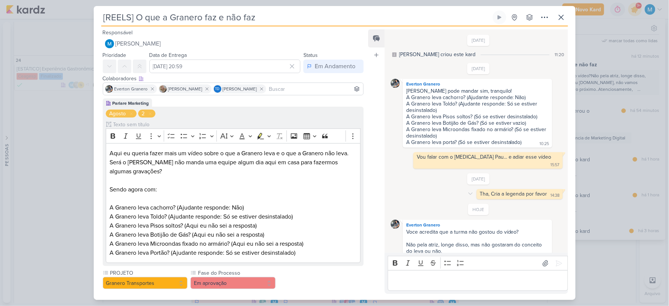
scroll to position [125, 0]
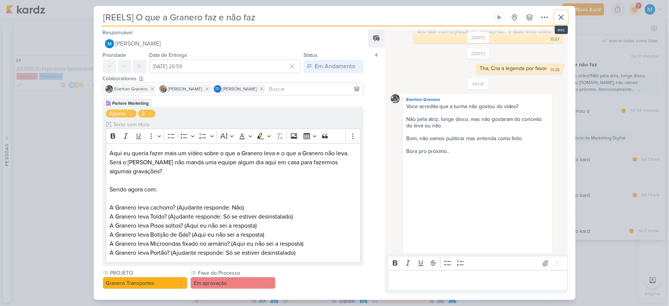
click at [566, 19] on button at bounding box center [561, 18] width 14 height 14
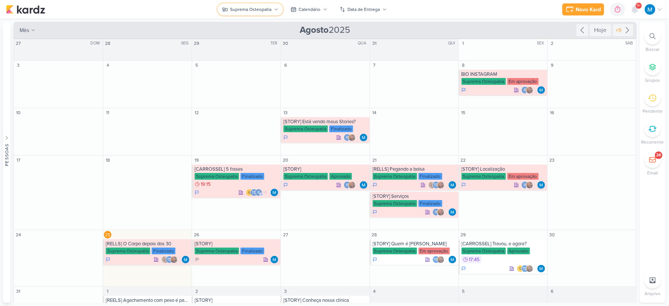
click at [265, 12] on div "Suprema Osteopatia" at bounding box center [250, 9] width 41 height 7
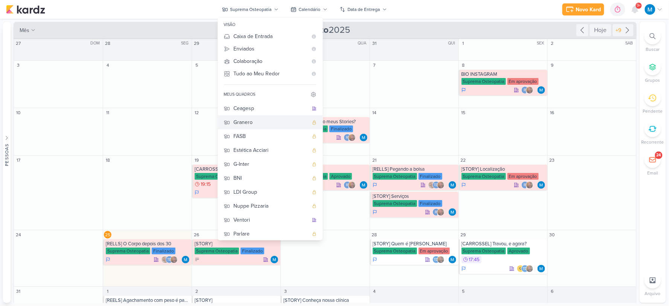
click at [244, 120] on div "Granero" at bounding box center [271, 122] width 75 height 8
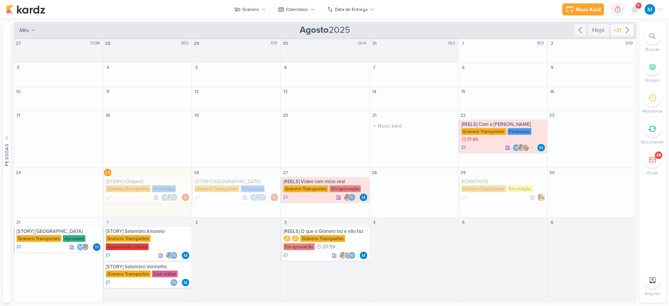
click at [630, 29] on icon at bounding box center [627, 30] width 9 height 9
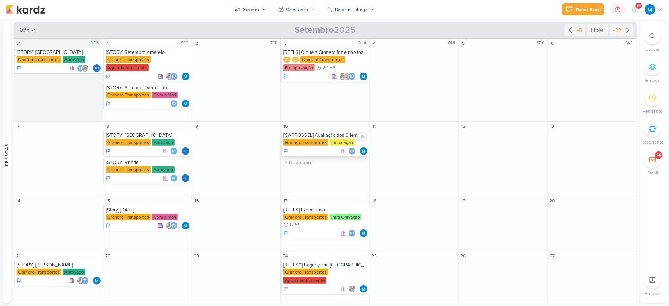
click at [324, 137] on div "[CARROSSEL] Avaliação dos Clientes" at bounding box center [325, 135] width 84 height 6
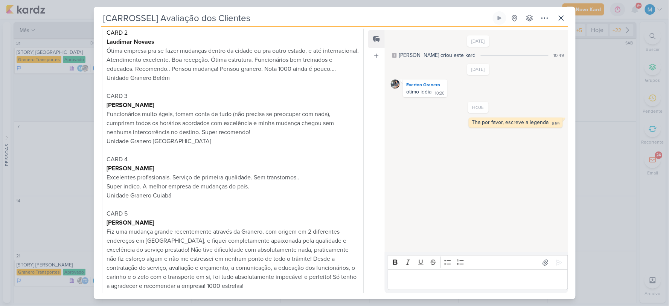
scroll to position [374, 0]
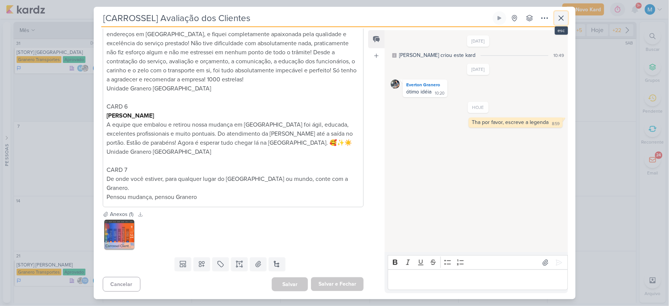
click at [558, 17] on icon at bounding box center [561, 18] width 9 height 9
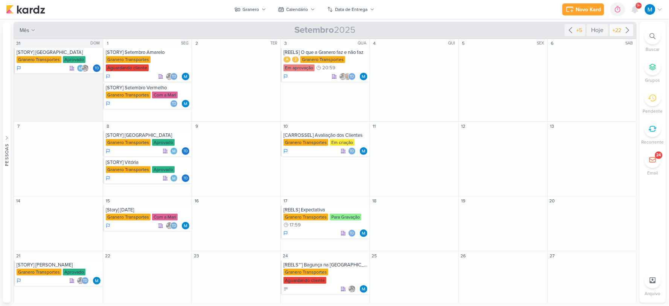
click at [628, 29] on icon at bounding box center [627, 30] width 9 height 9
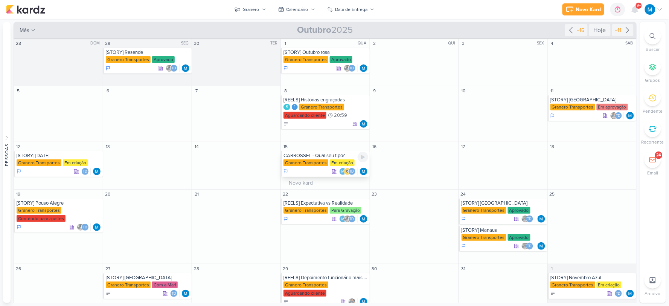
click at [323, 156] on div "CARROSSEL - Qual seu tipo?" at bounding box center [325, 155] width 84 height 6
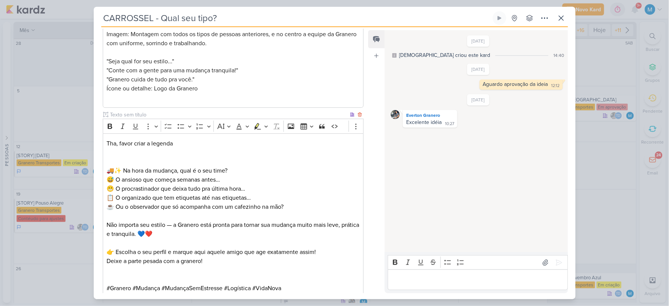
scroll to position [753, 0]
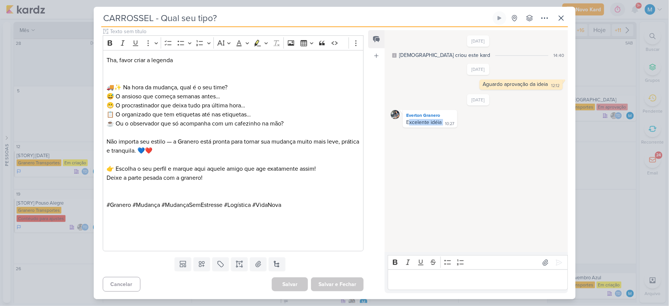
drag, startPoint x: 417, startPoint y: 123, endPoint x: 459, endPoint y: 127, distance: 42.3
click at [459, 127] on div "Everton Granero Excelente idéia 10:27 10:27" at bounding box center [478, 119] width 175 height 18
drag, startPoint x: 189, startPoint y: 56, endPoint x: 87, endPoint y: 46, distance: 102.6
click at [88, 46] on div "CARROSSEL - Qual seu tipo? Criado por [DEMOGRAPHIC_DATA]" at bounding box center [334, 153] width 669 height 306
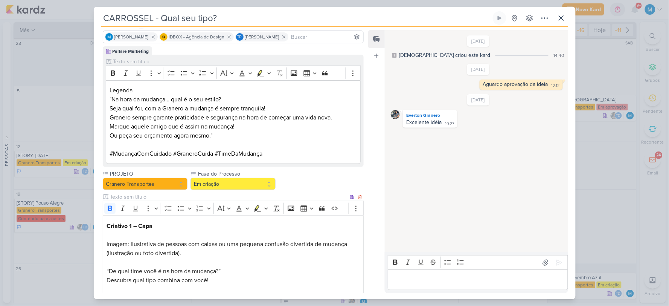
scroll to position [14, 0]
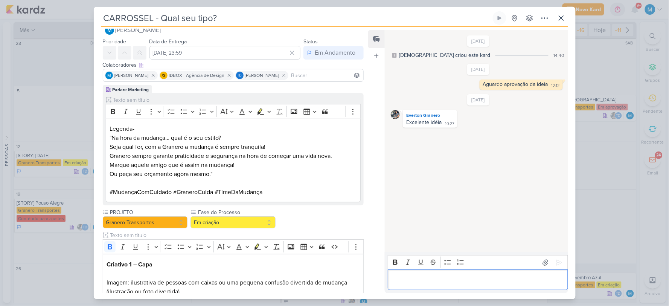
click at [423, 274] on div "Editor editing area: main" at bounding box center [478, 279] width 180 height 21
click at [556, 259] on icon at bounding box center [559, 263] width 8 height 8
click at [232, 76] on icon at bounding box center [229, 75] width 5 height 5
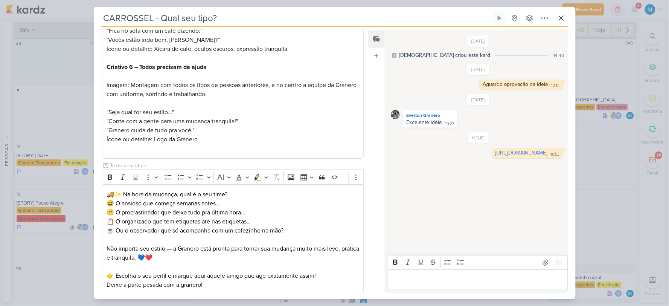
scroll to position [0, 0]
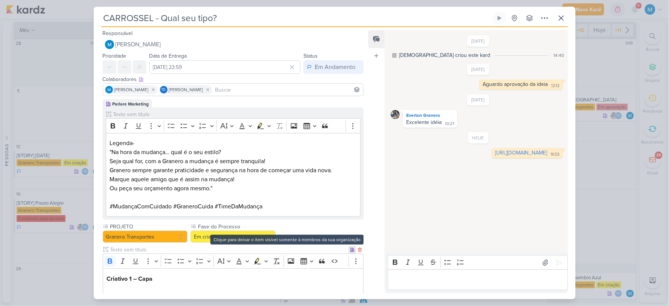
click at [350, 250] on icon at bounding box center [352, 249] width 4 height 3
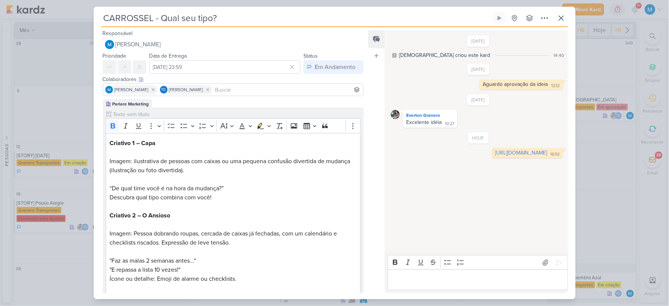
click at [231, 90] on input at bounding box center [288, 89] width 148 height 9
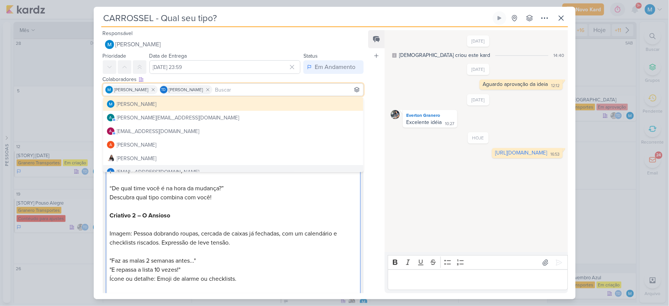
click at [313, 232] on span "Imagem: Pessoa dobrando roupas, cercada de caixas já fechadas, com um calendári…" at bounding box center [223, 238] width 227 height 17
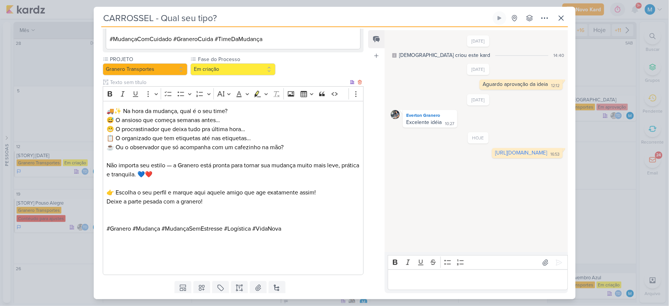
scroll to position [725, 0]
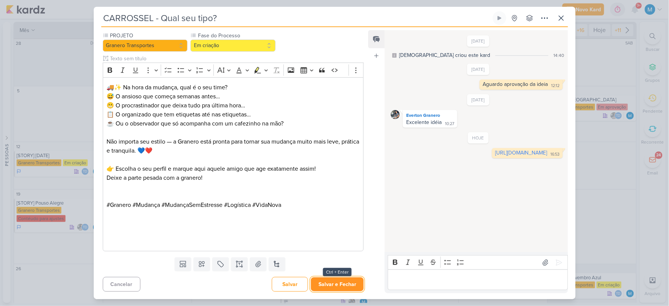
click at [345, 283] on button "Salvar e Fechar" at bounding box center [337, 284] width 53 height 14
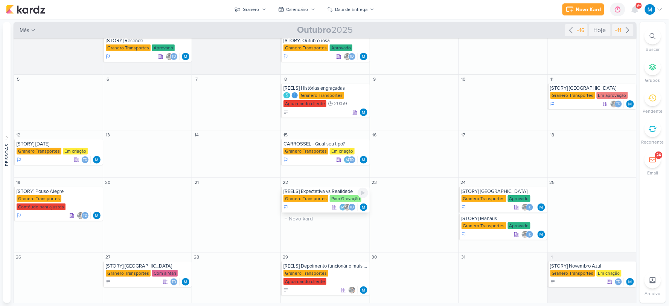
scroll to position [17, 0]
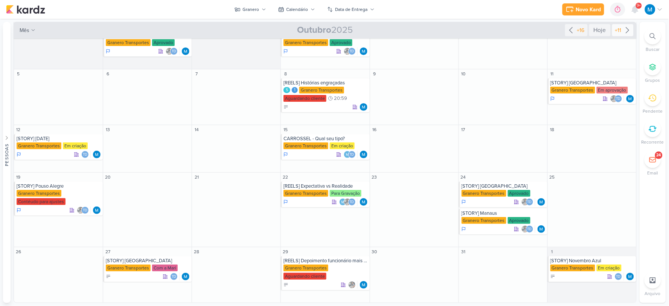
click at [628, 27] on icon at bounding box center [627, 30] width 9 height 9
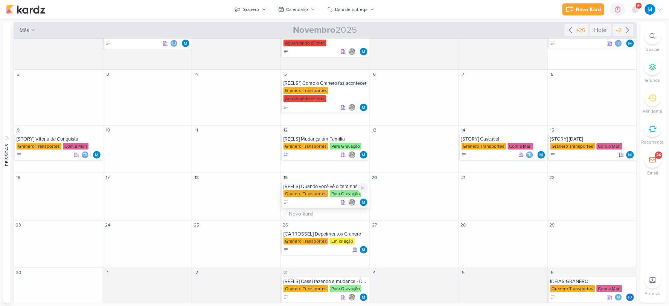
scroll to position [38, 0]
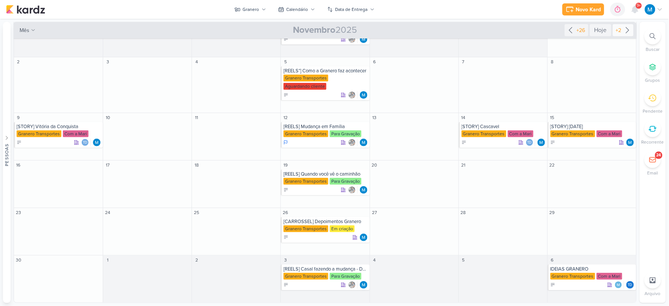
click at [626, 31] on icon at bounding box center [627, 30] width 9 height 9
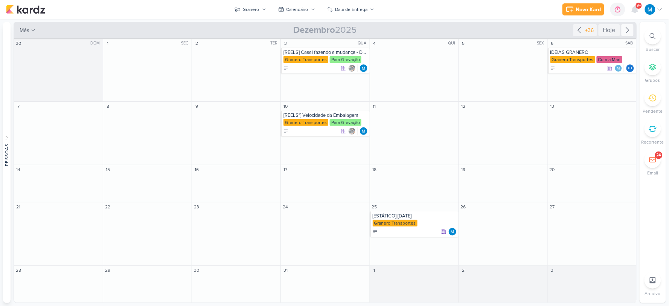
scroll to position [0, 0]
click at [652, 33] on icon at bounding box center [653, 36] width 6 height 6
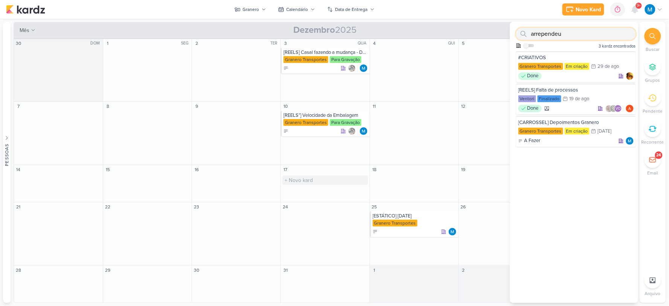
type input "arrependeu"
click at [301, 178] on input "text" at bounding box center [324, 179] width 85 height 9
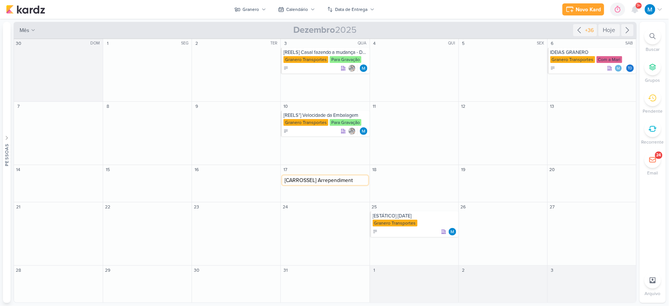
type input "[CARROSSEL] Arrependimento"
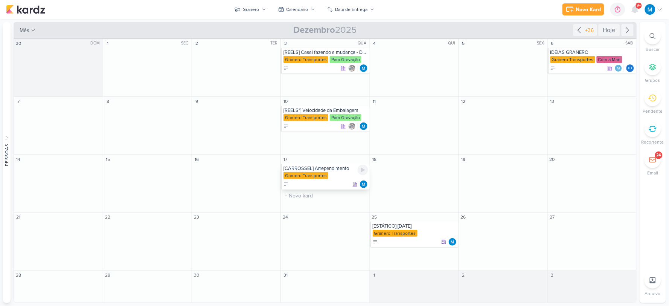
click at [336, 169] on div "[CARROSSEL] Arrependimento" at bounding box center [325, 168] width 84 height 6
click at [0, 0] on div "CARROSSEL - Qual seu tipo? Criado por [DEMOGRAPHIC_DATA]" at bounding box center [0, 0] width 0 height 0
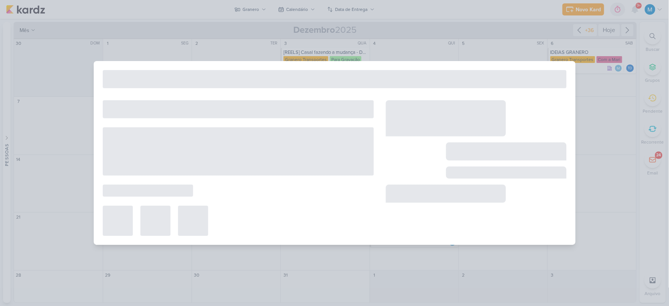
type input "[CARROSSEL] Arrependimento"
type input "[DATE] 23:59"
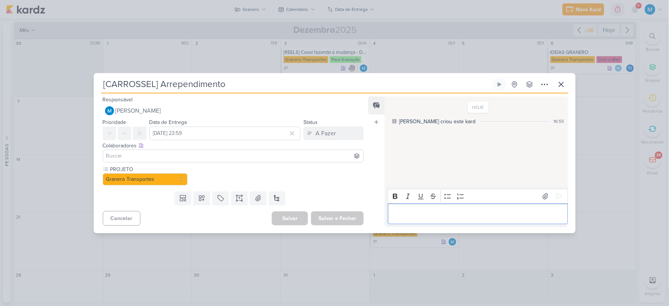
click at [401, 212] on p "Editor editing area: main" at bounding box center [478, 213] width 172 height 9
click at [555, 192] on icon at bounding box center [559, 196] width 8 height 8
click at [161, 153] on input at bounding box center [233, 155] width 257 height 9
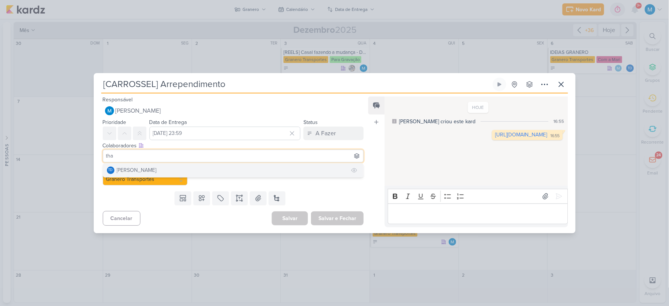
type input "tha"
click at [142, 167] on div "[PERSON_NAME]" at bounding box center [137, 170] width 40 height 8
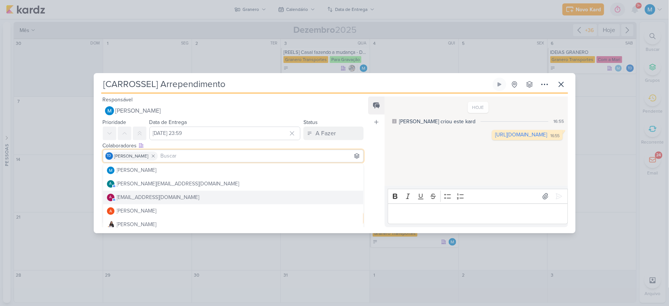
click at [371, 189] on div "Feed Atrelar email Solte o email para atrelar ao kard" at bounding box center [376, 161] width 17 height 131
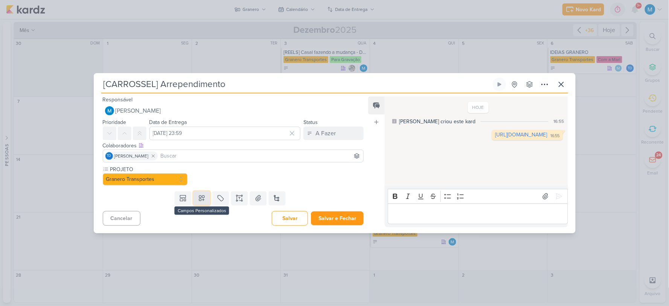
click at [204, 198] on button at bounding box center [201, 198] width 17 height 14
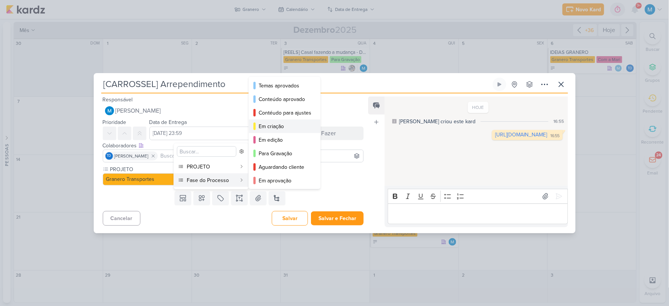
click at [276, 128] on div "Em criação" at bounding box center [285, 126] width 53 height 8
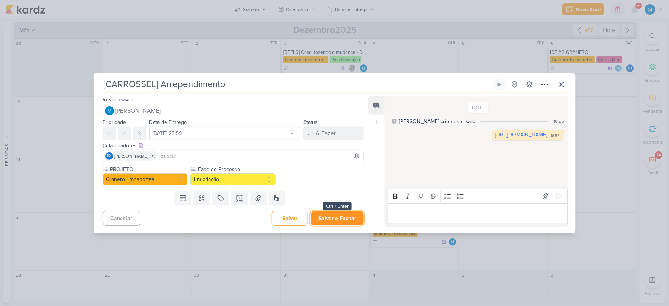
click at [333, 218] on button "Salvar e Fechar" at bounding box center [337, 218] width 53 height 14
